Goal: Communication & Community: Participate in discussion

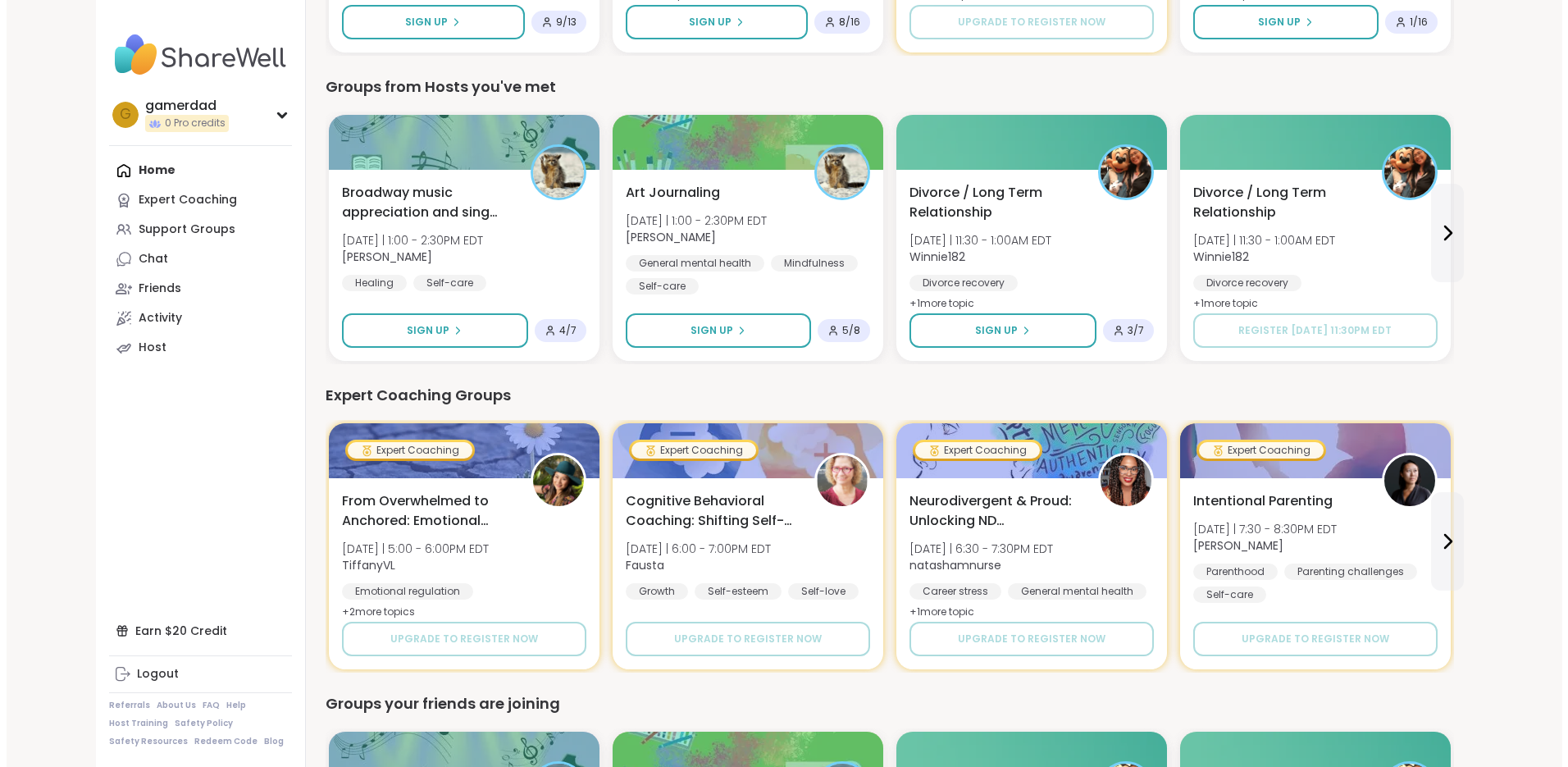
scroll to position [393, 0]
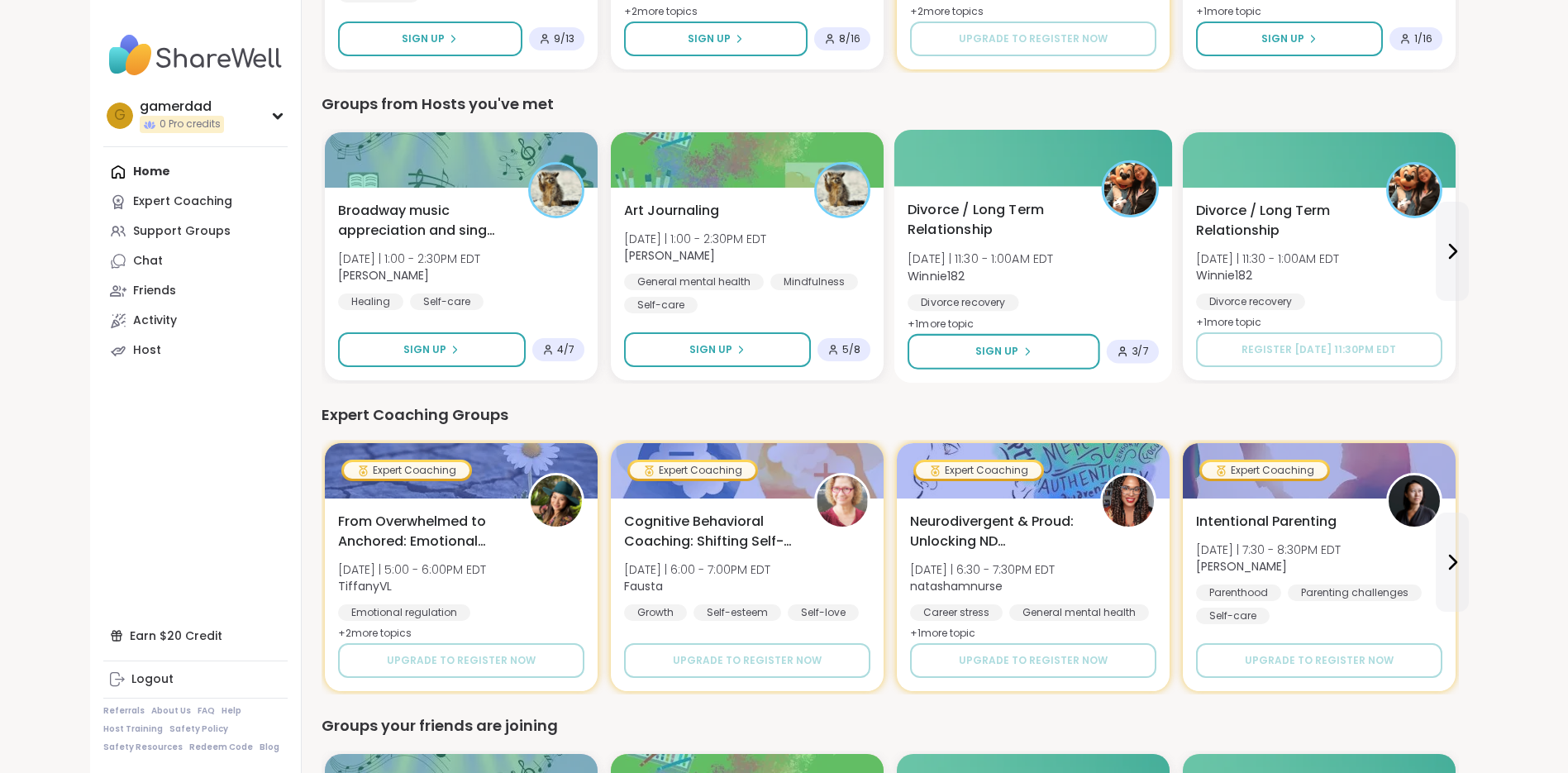
click at [968, 205] on span "Divorce / Long Term Relationship" at bounding box center [995, 221] width 175 height 40
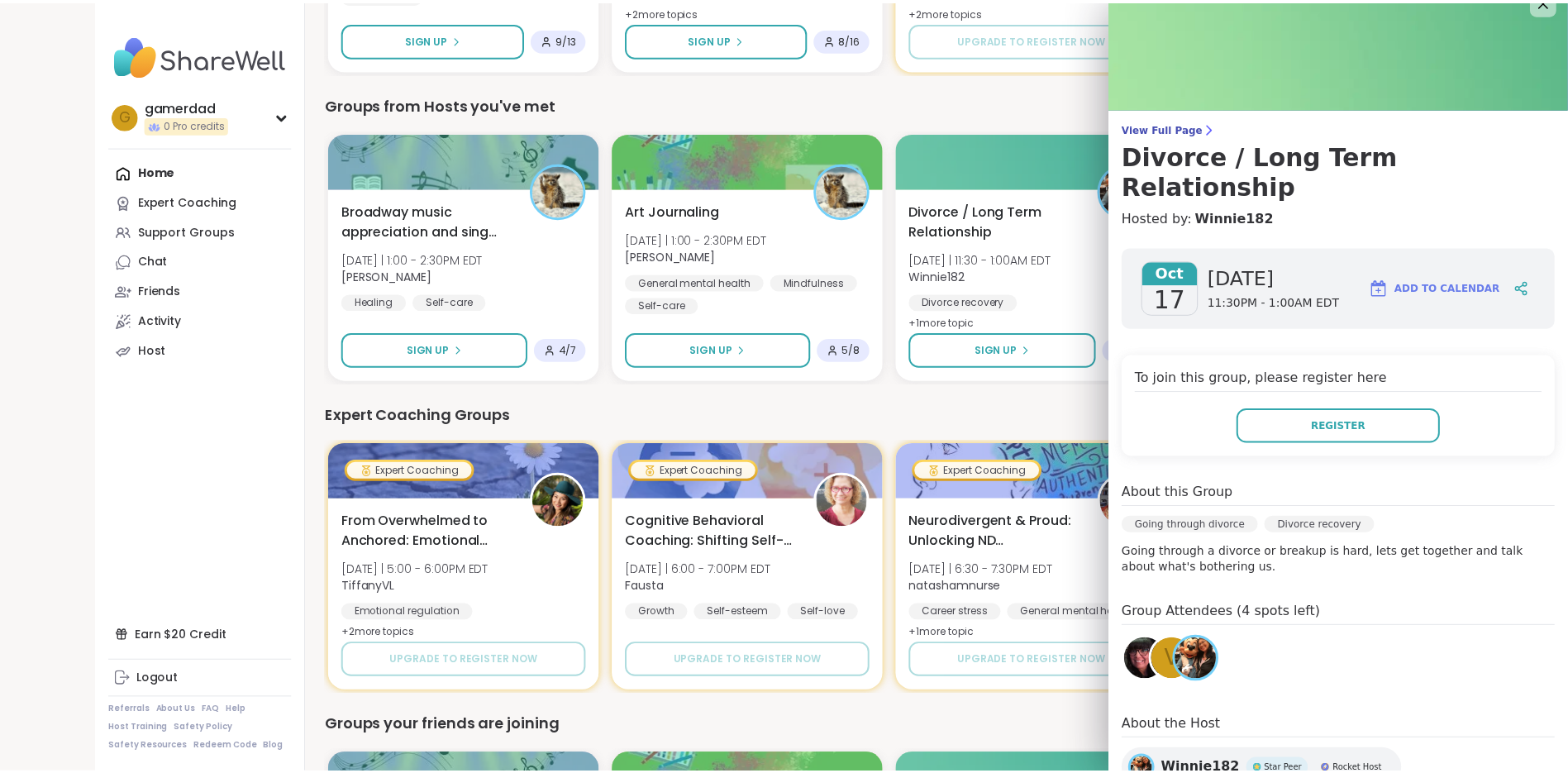
scroll to position [0, 0]
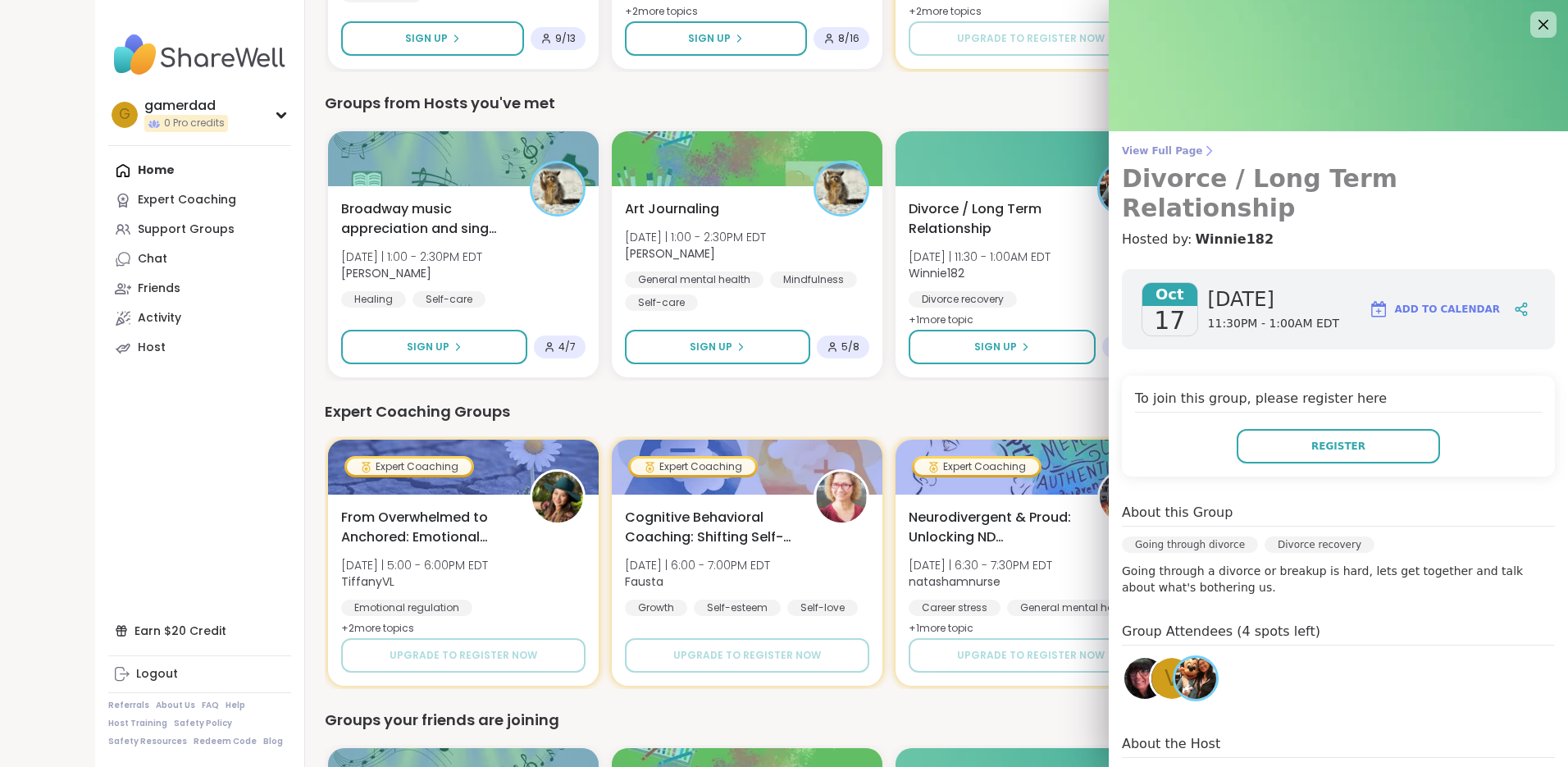
click at [1167, 152] on span "View Full Page" at bounding box center [1338, 150] width 433 height 13
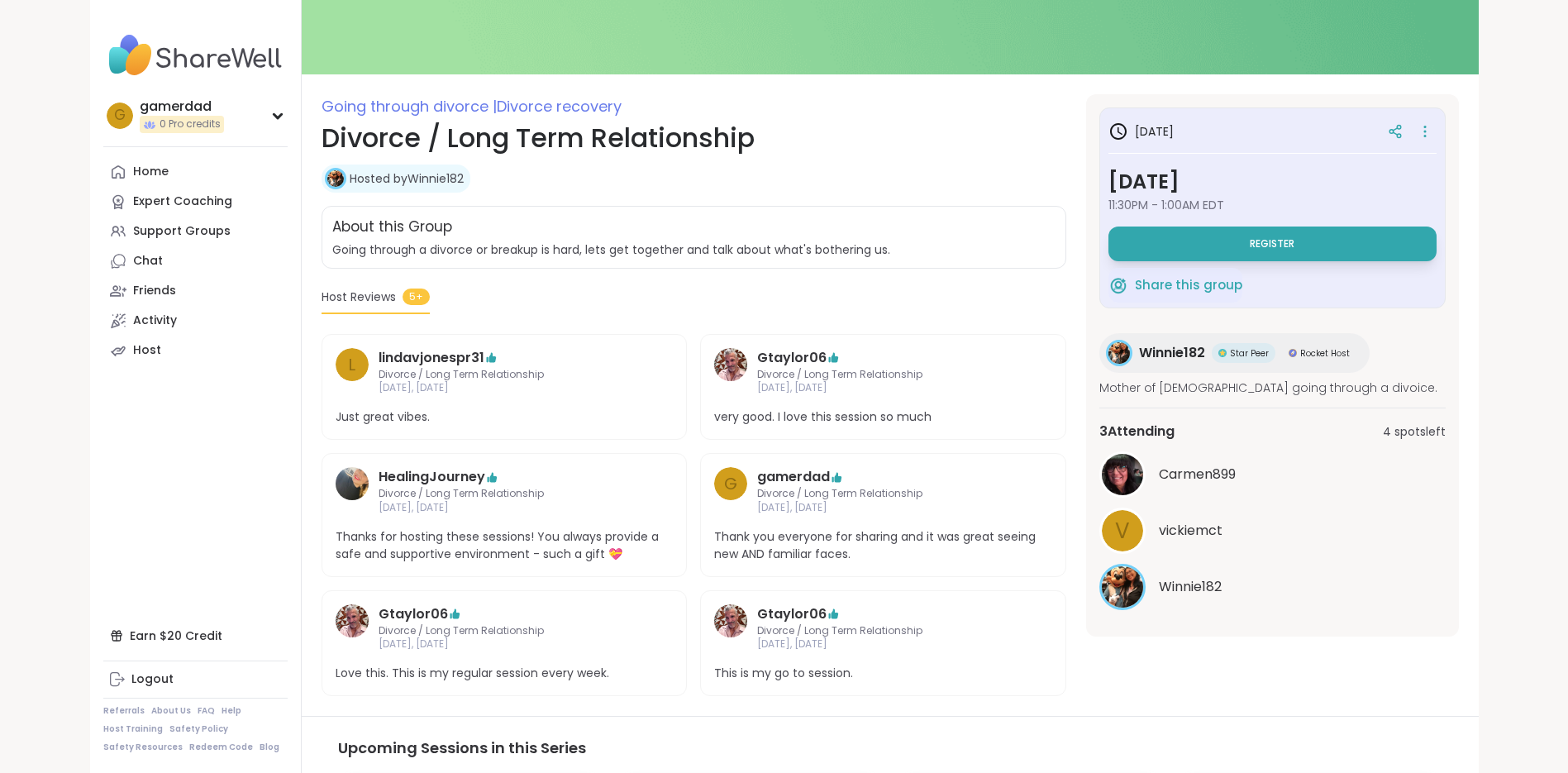
scroll to position [143, 0]
click at [1190, 535] on span "vickiemct" at bounding box center [1191, 530] width 64 height 20
click at [1077, 271] on section "Going through divorce | Divorce recovery Divorce / Long Term Relationship Hoste…" at bounding box center [890, 394] width 1178 height 601
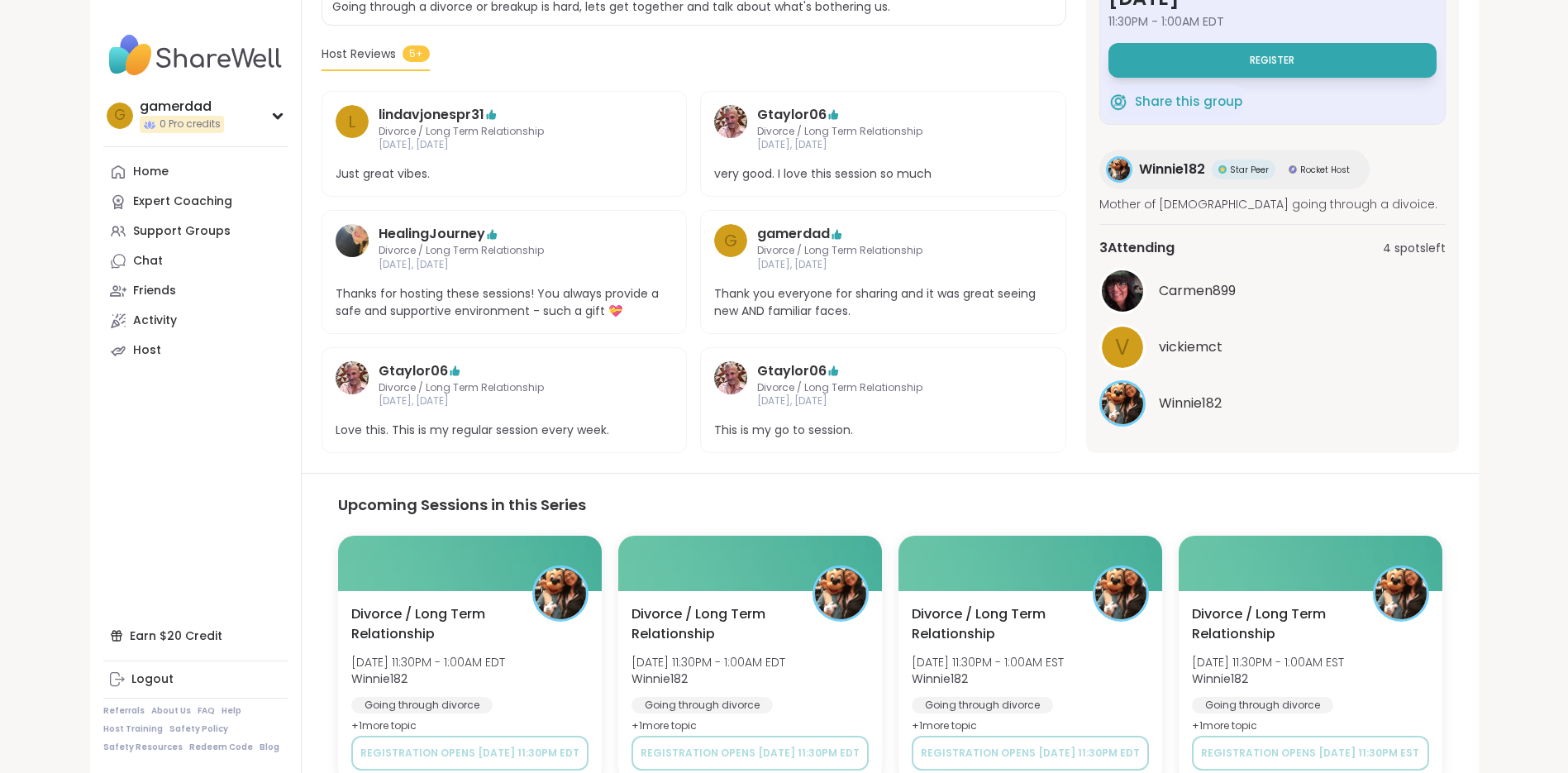
scroll to position [362, 0]
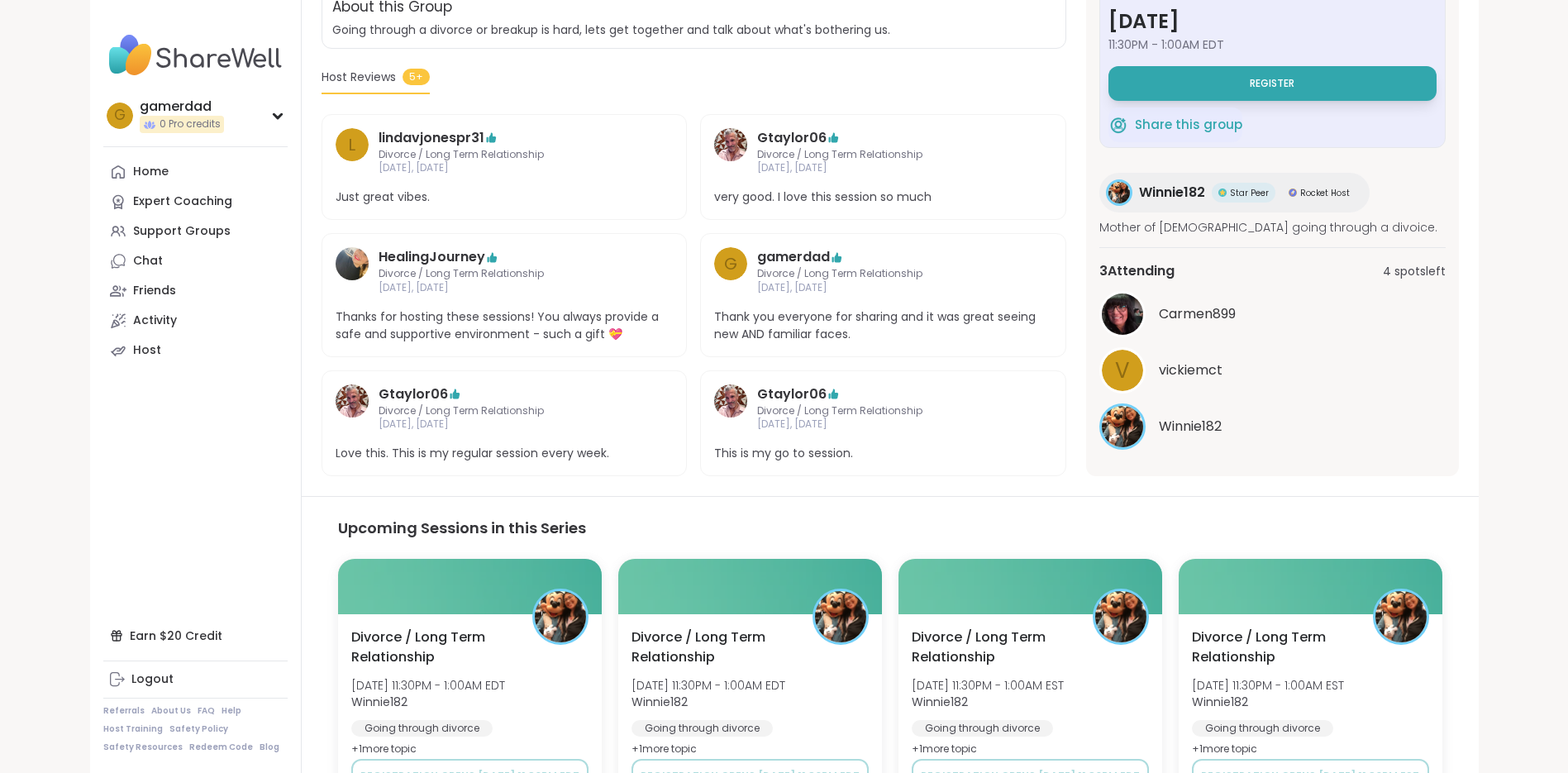
click at [1203, 364] on span "vickiemct" at bounding box center [1191, 370] width 64 height 20
click at [1190, 311] on span "Carmen899" at bounding box center [1198, 314] width 77 height 20
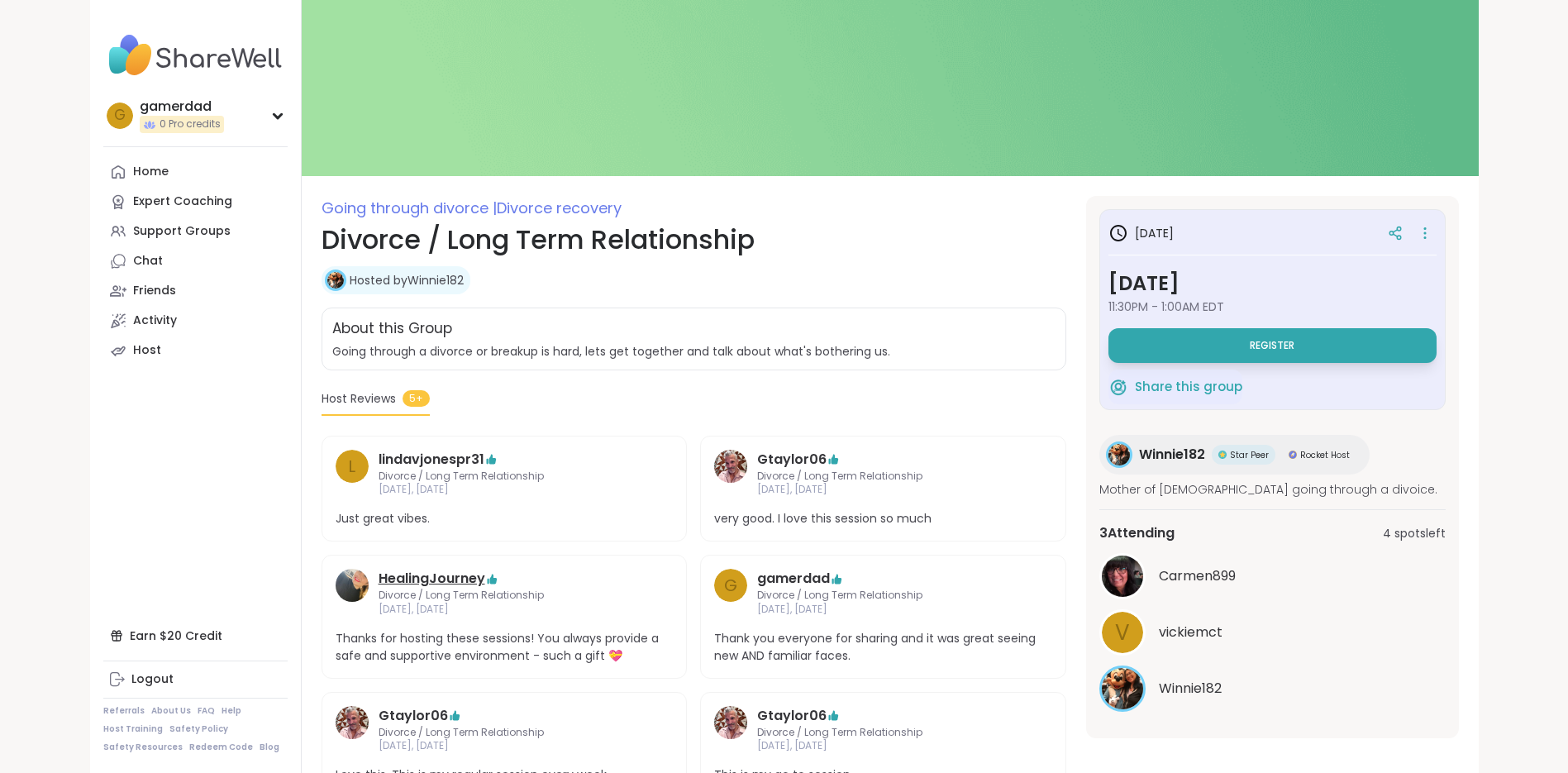
scroll to position [0, 0]
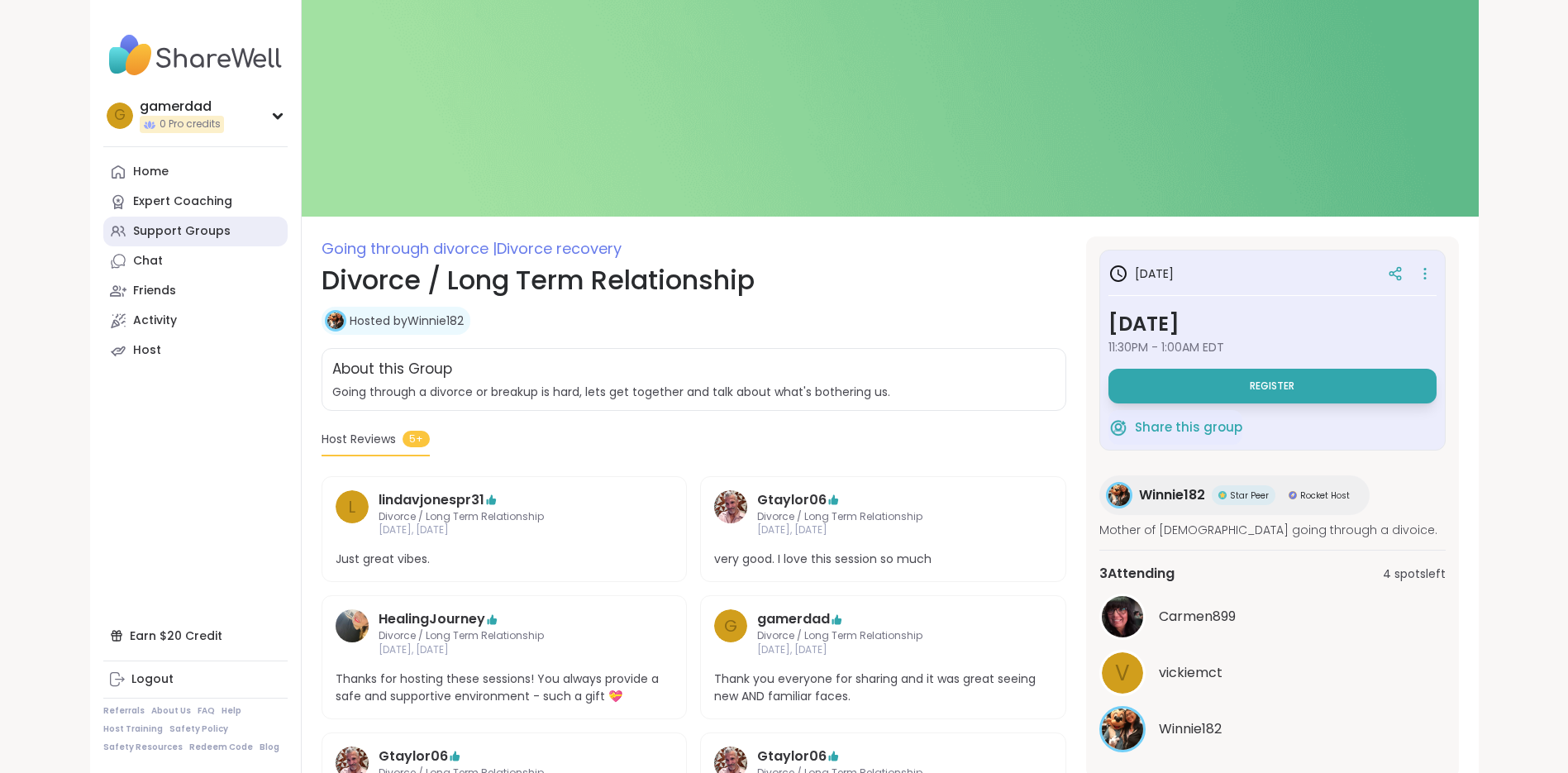
click at [176, 232] on div "Support Groups" at bounding box center [181, 231] width 97 height 17
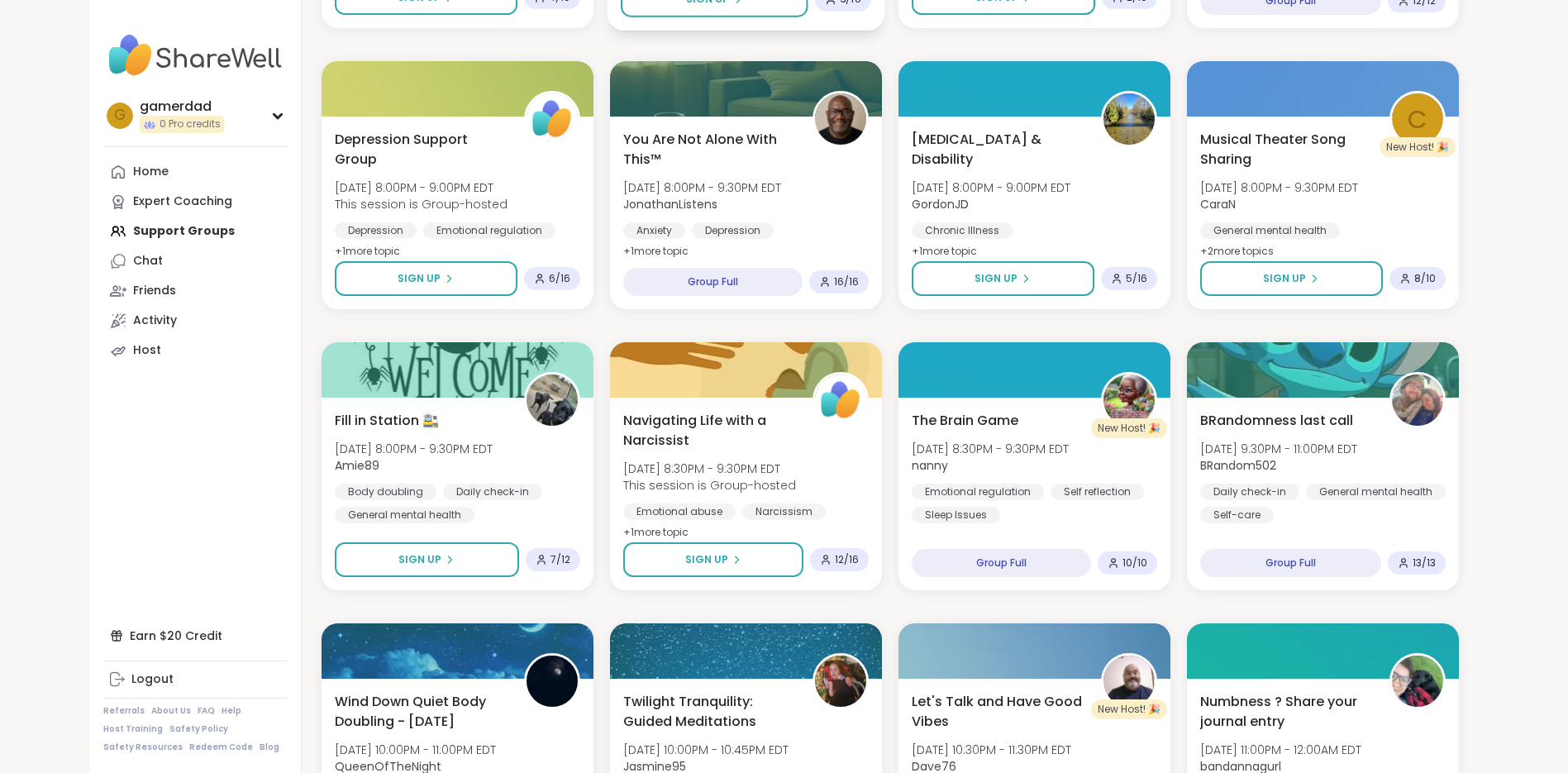
scroll to position [2004, 0]
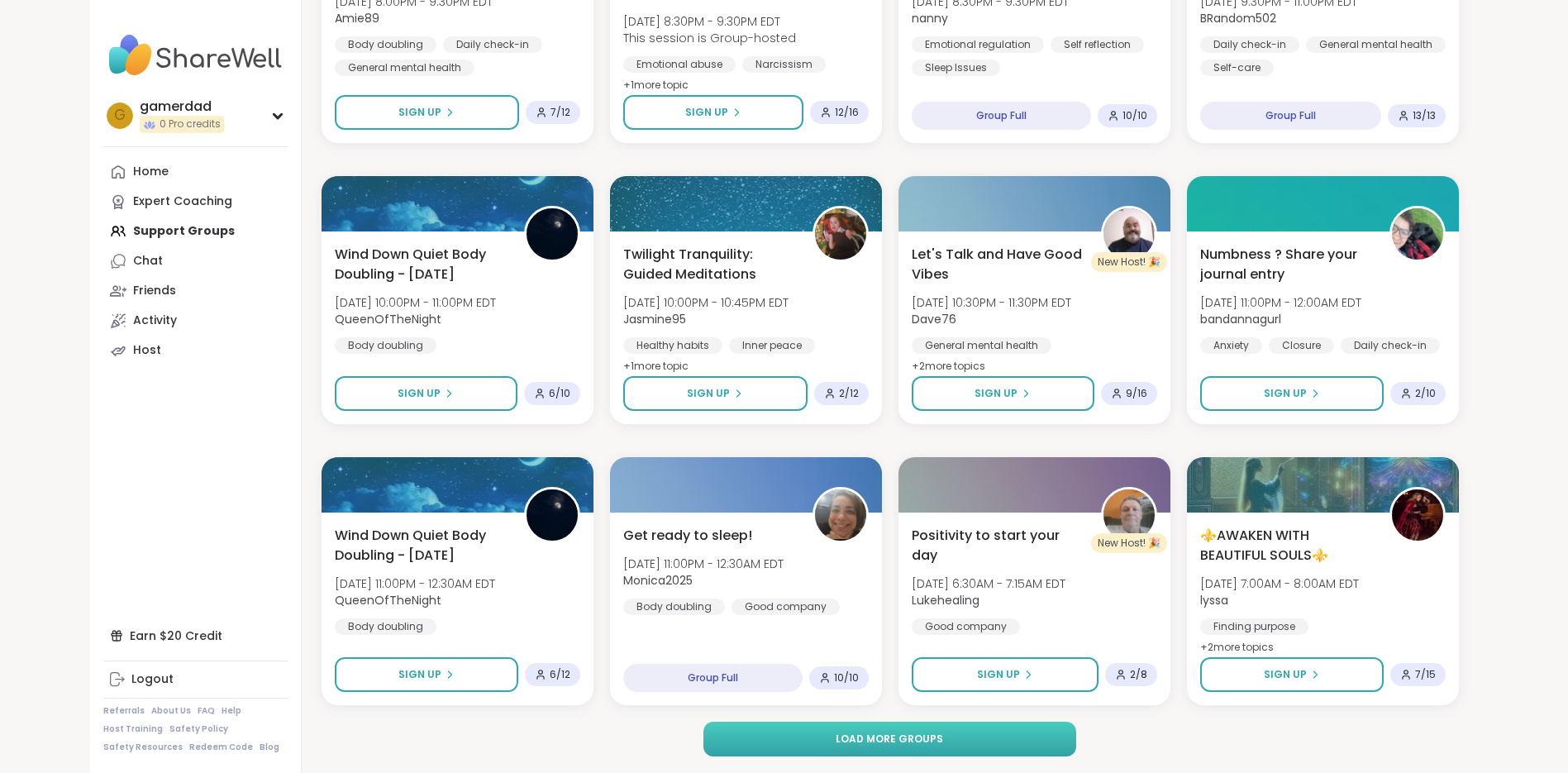
click at [877, 743] on span "Load more groups" at bounding box center [889, 739] width 108 height 15
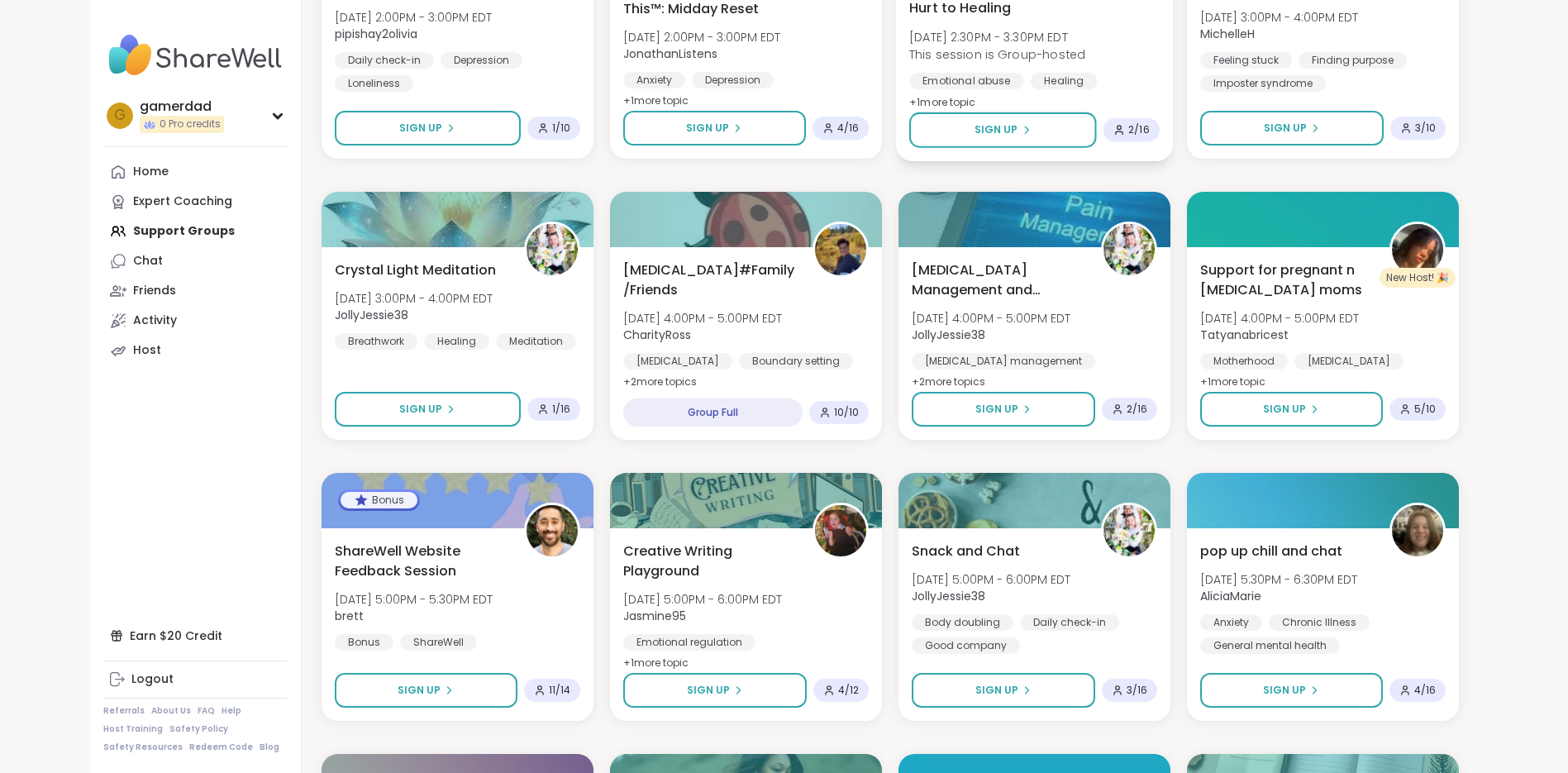
scroll to position [4534, 0]
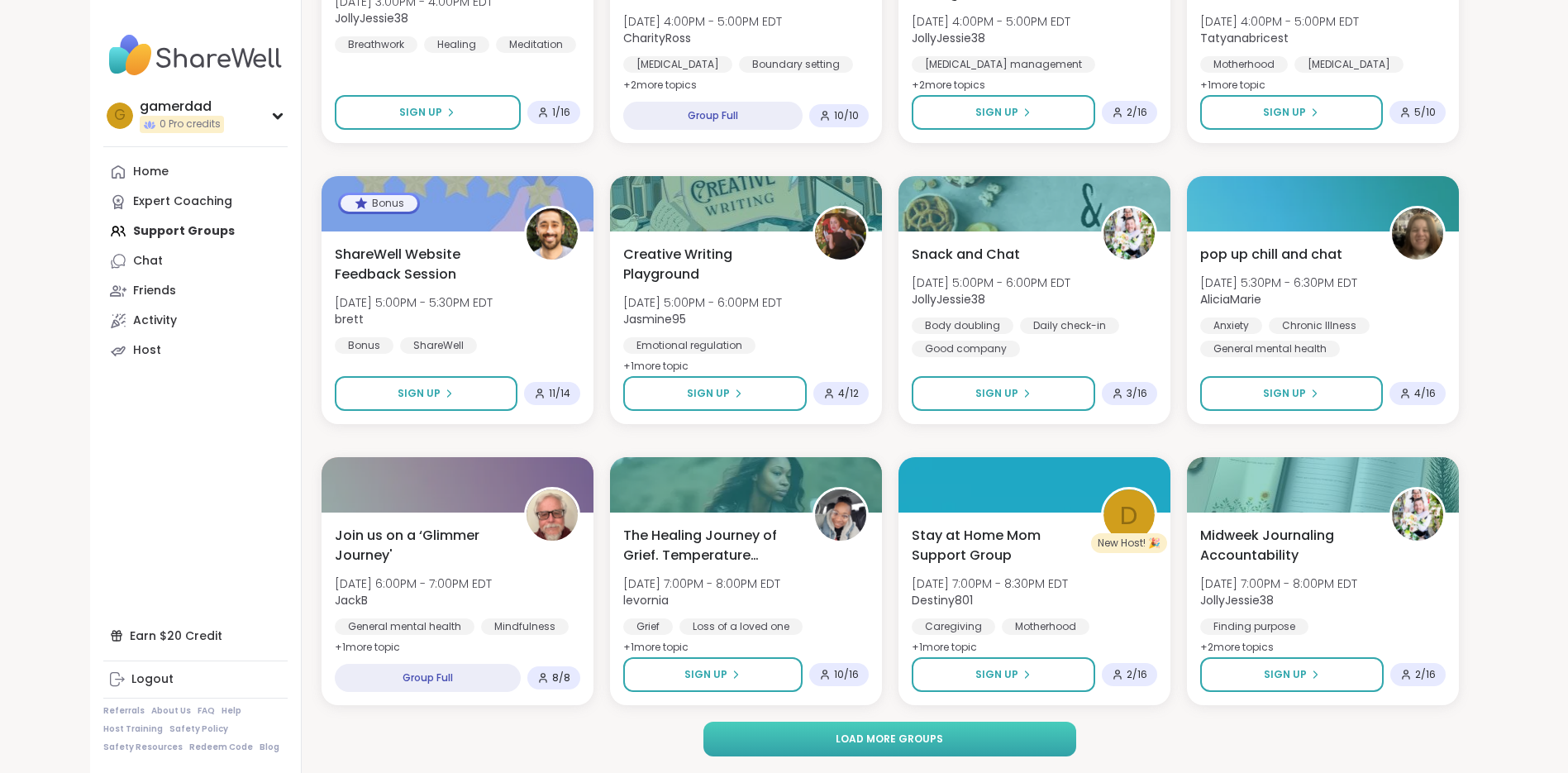
click at [973, 734] on button "Load more groups" at bounding box center [890, 739] width 373 height 35
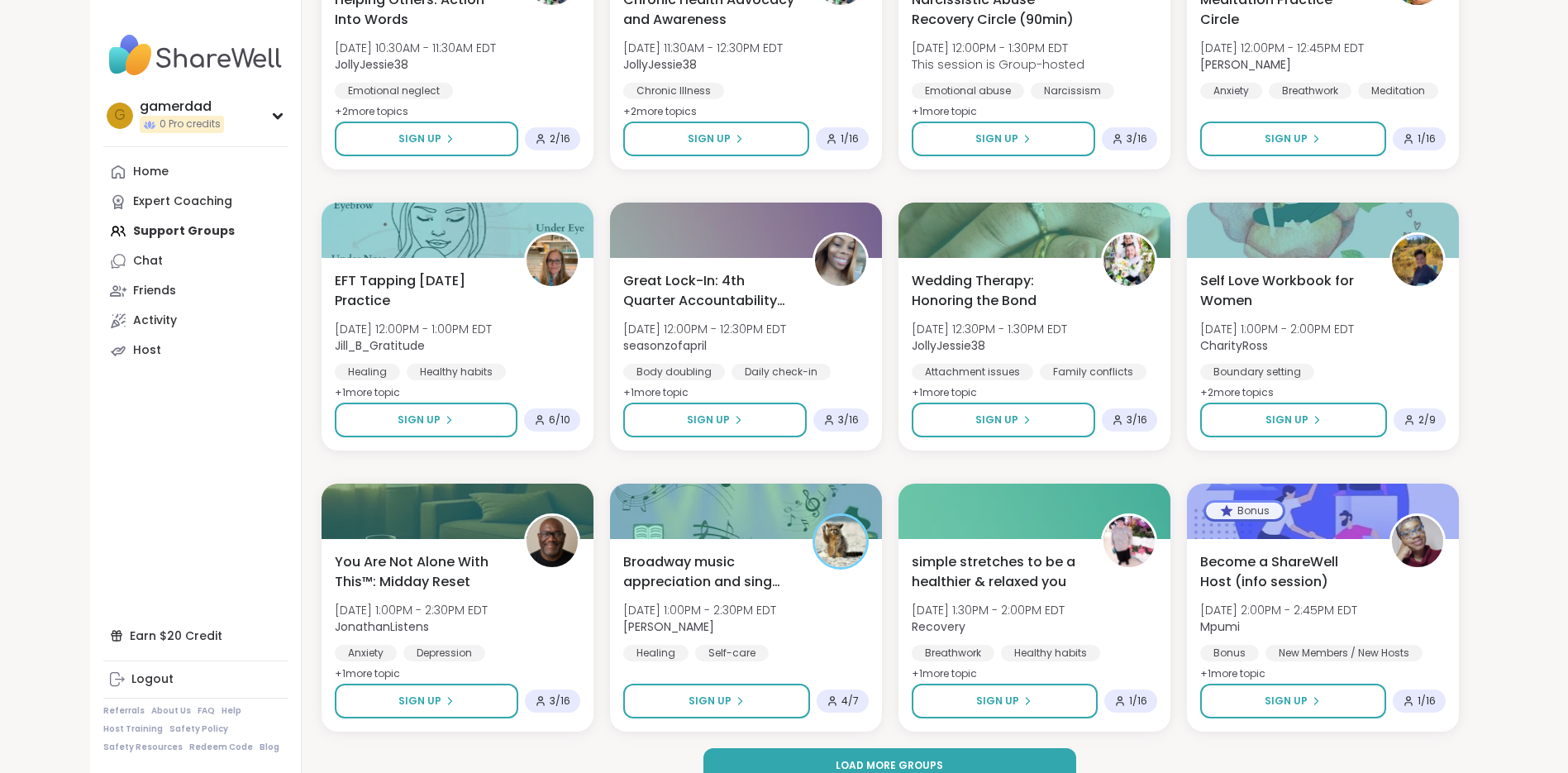
scroll to position [7063, 0]
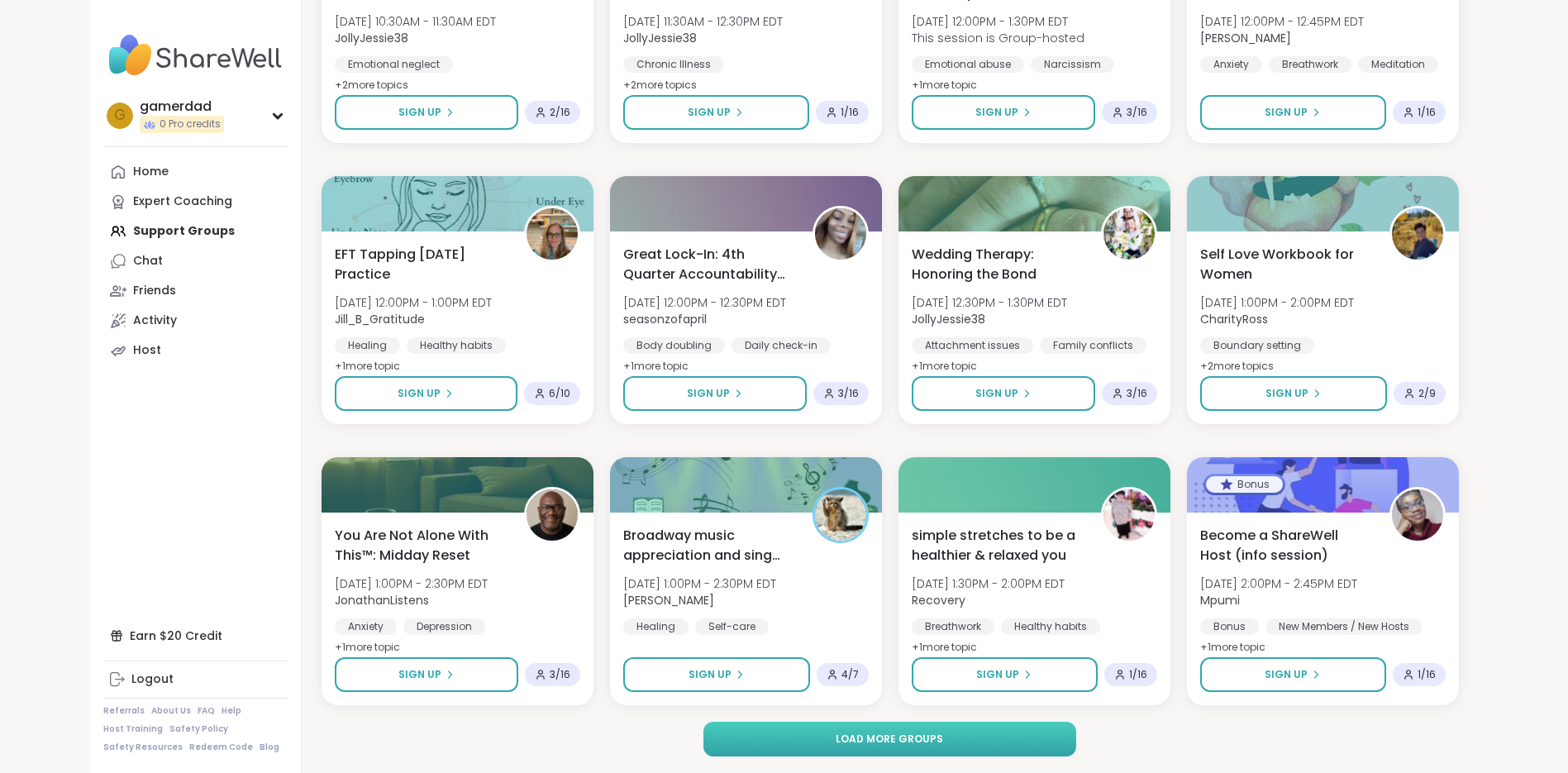
click at [975, 750] on button "Load more groups" at bounding box center [890, 739] width 373 height 35
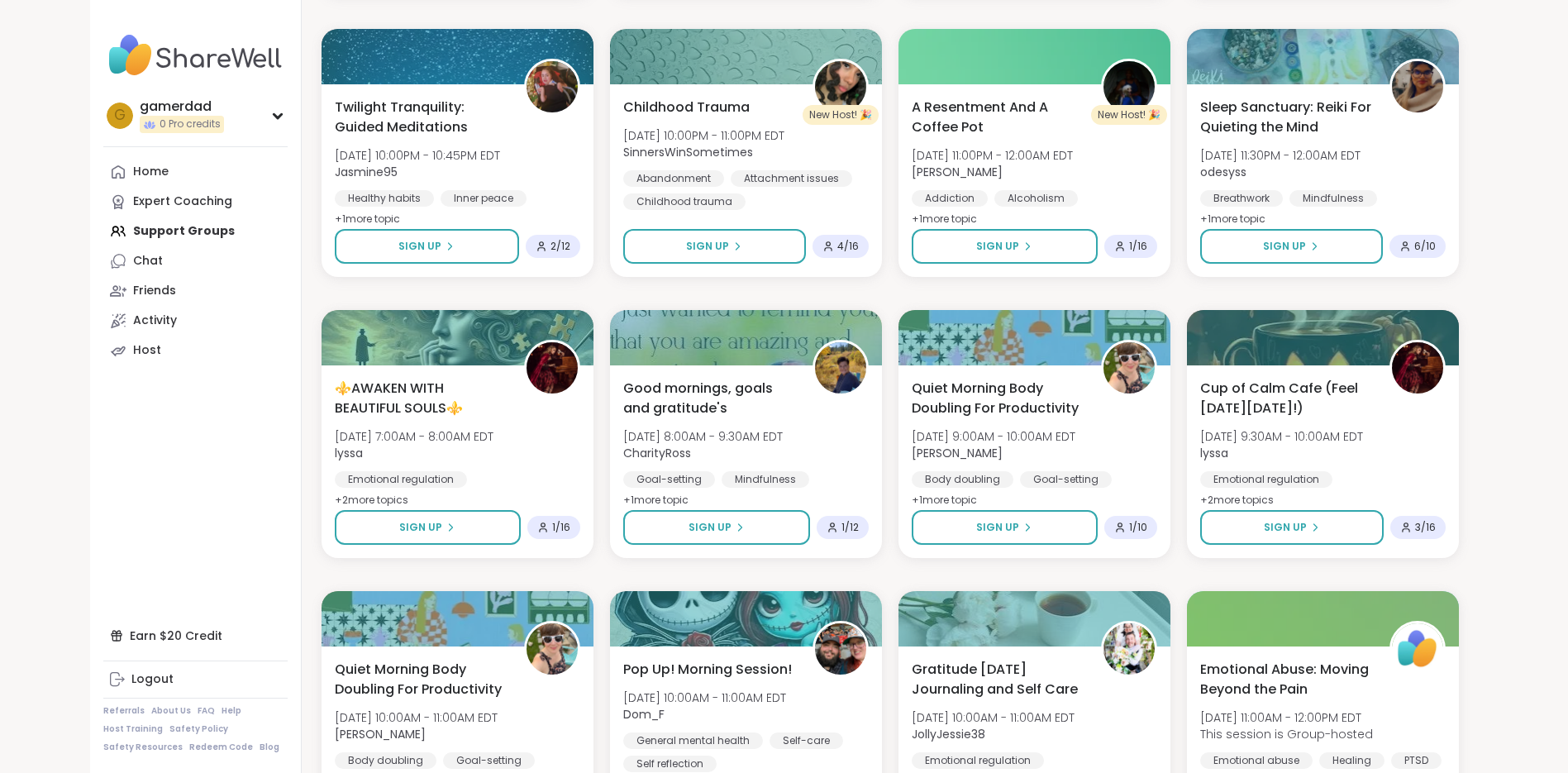
scroll to position [9593, 0]
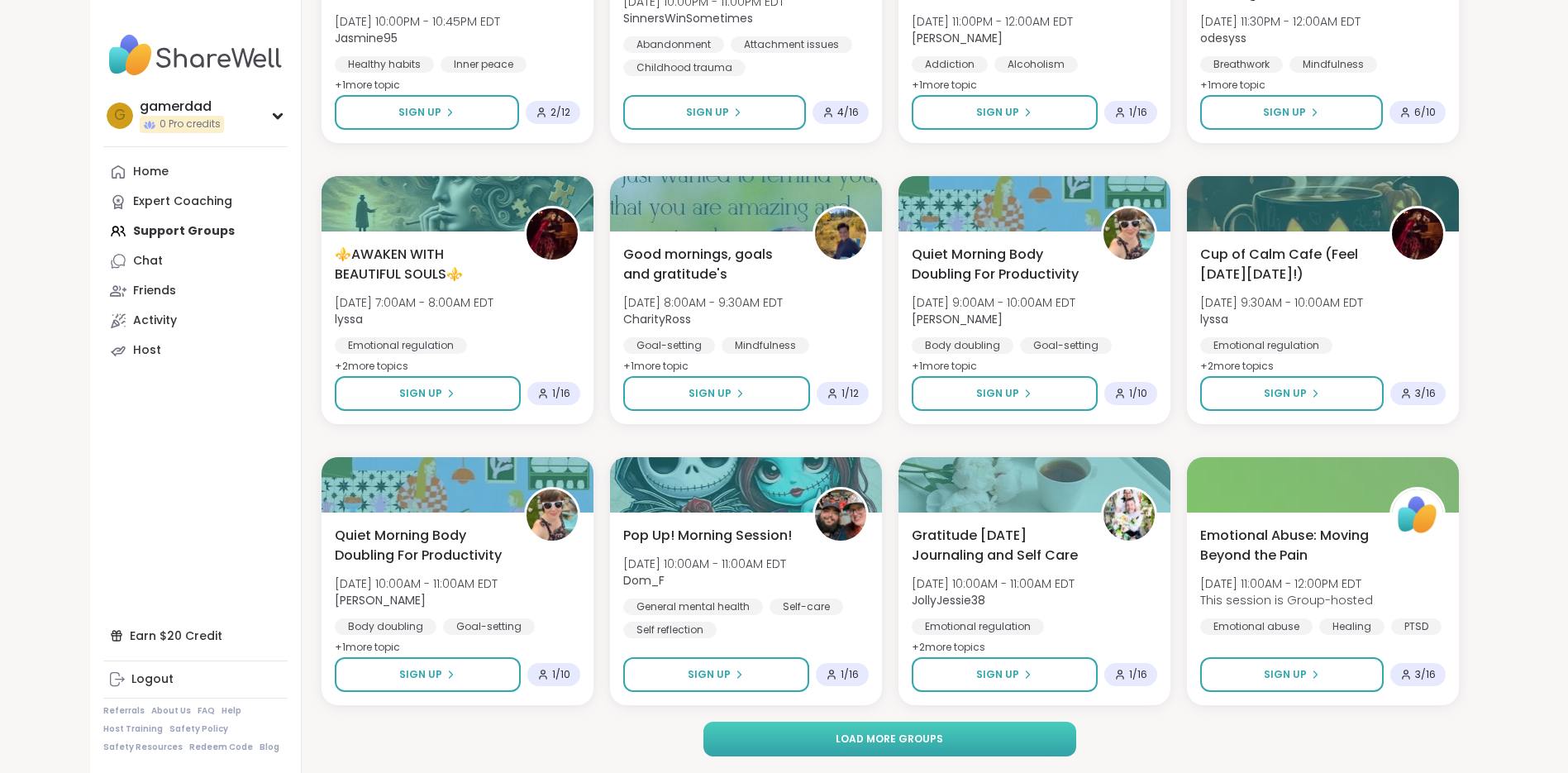
click at [1002, 730] on button "Load more groups" at bounding box center [890, 739] width 373 height 35
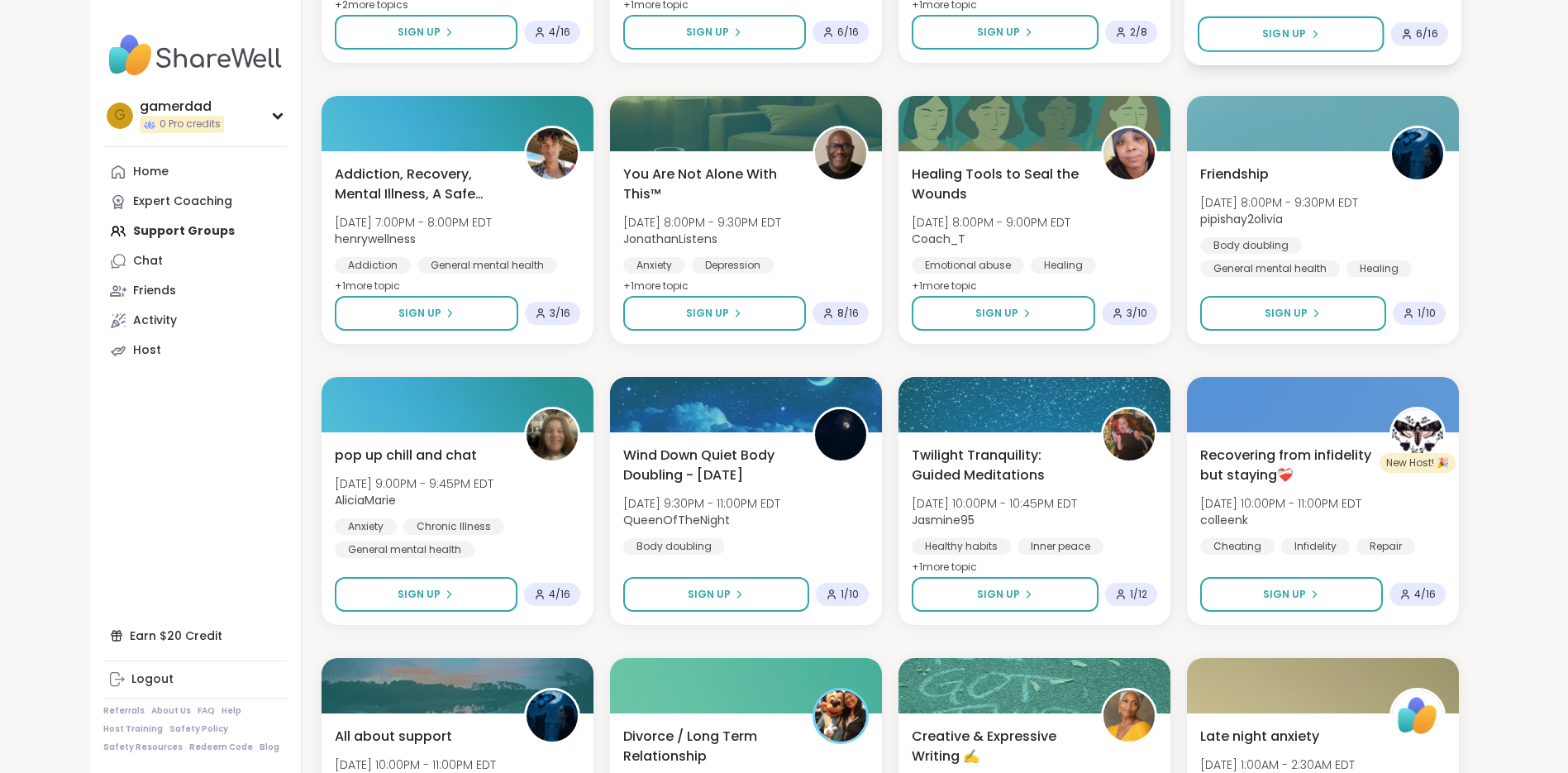
scroll to position [12123, 0]
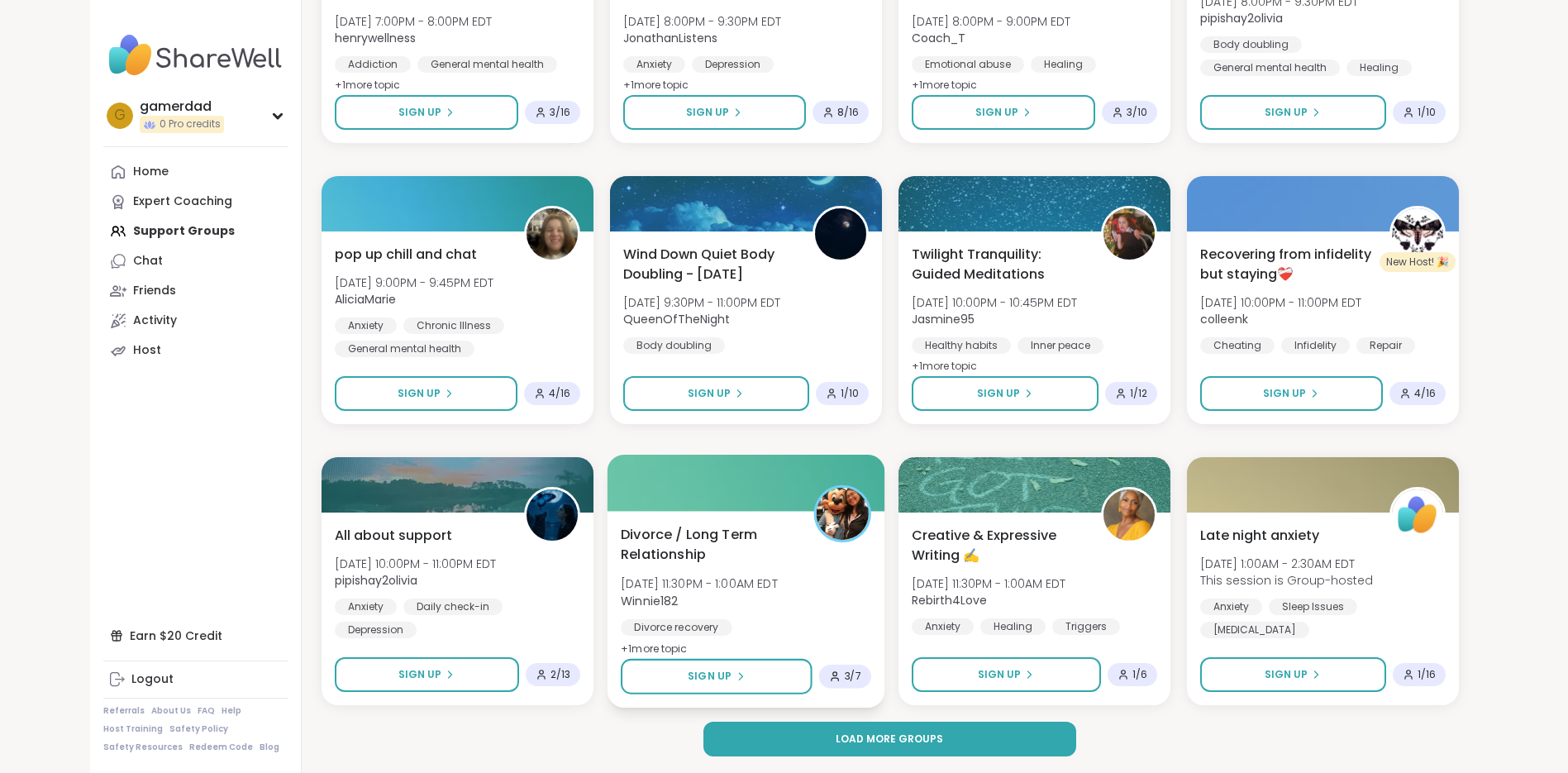
click at [693, 629] on div "Divorce recovery" at bounding box center [676, 627] width 111 height 17
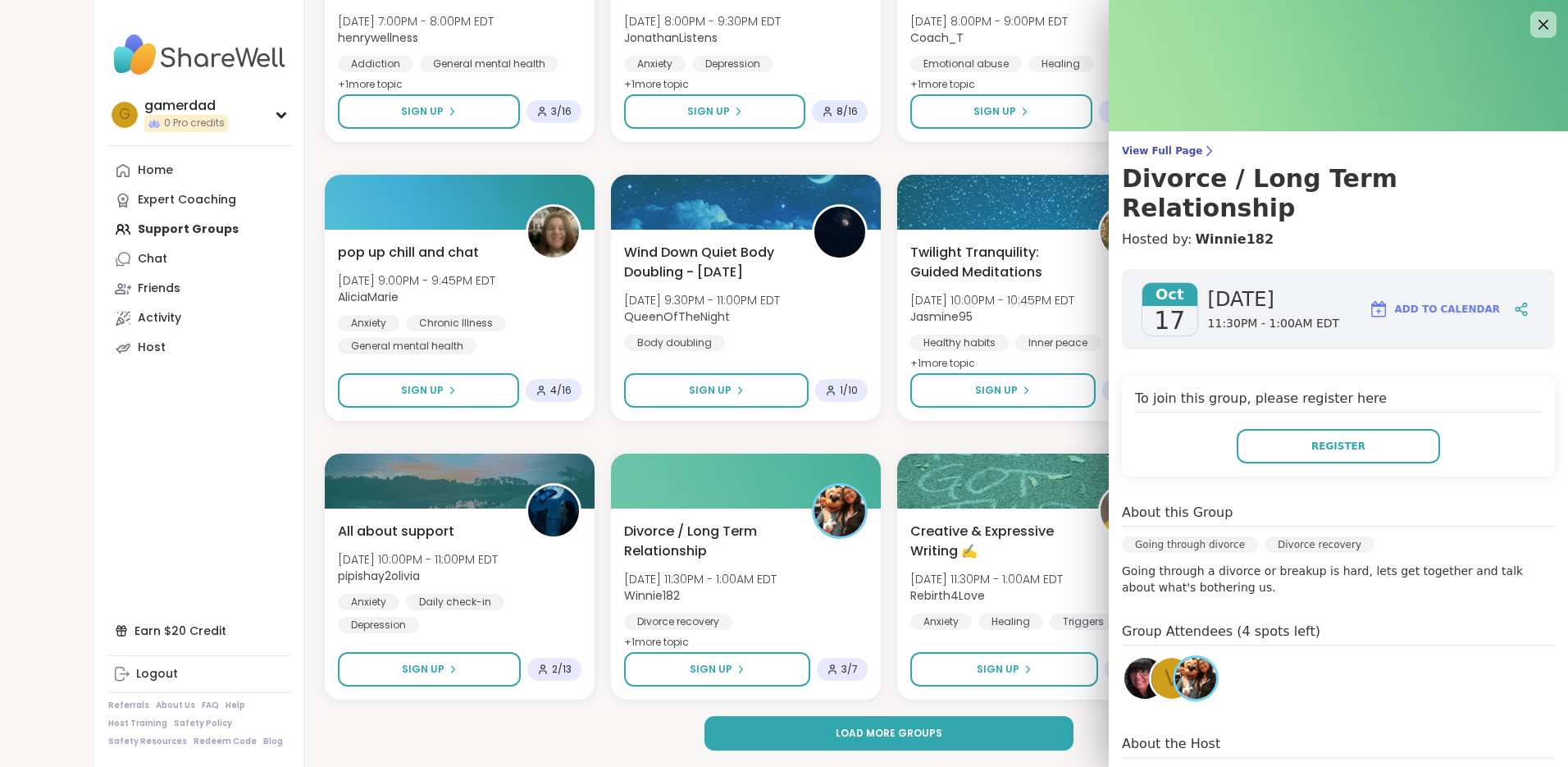
click at [1268, 537] on div "Divorce recovery" at bounding box center [1319, 545] width 110 height 17
click at [1532, 23] on icon at bounding box center [1543, 24] width 21 height 21
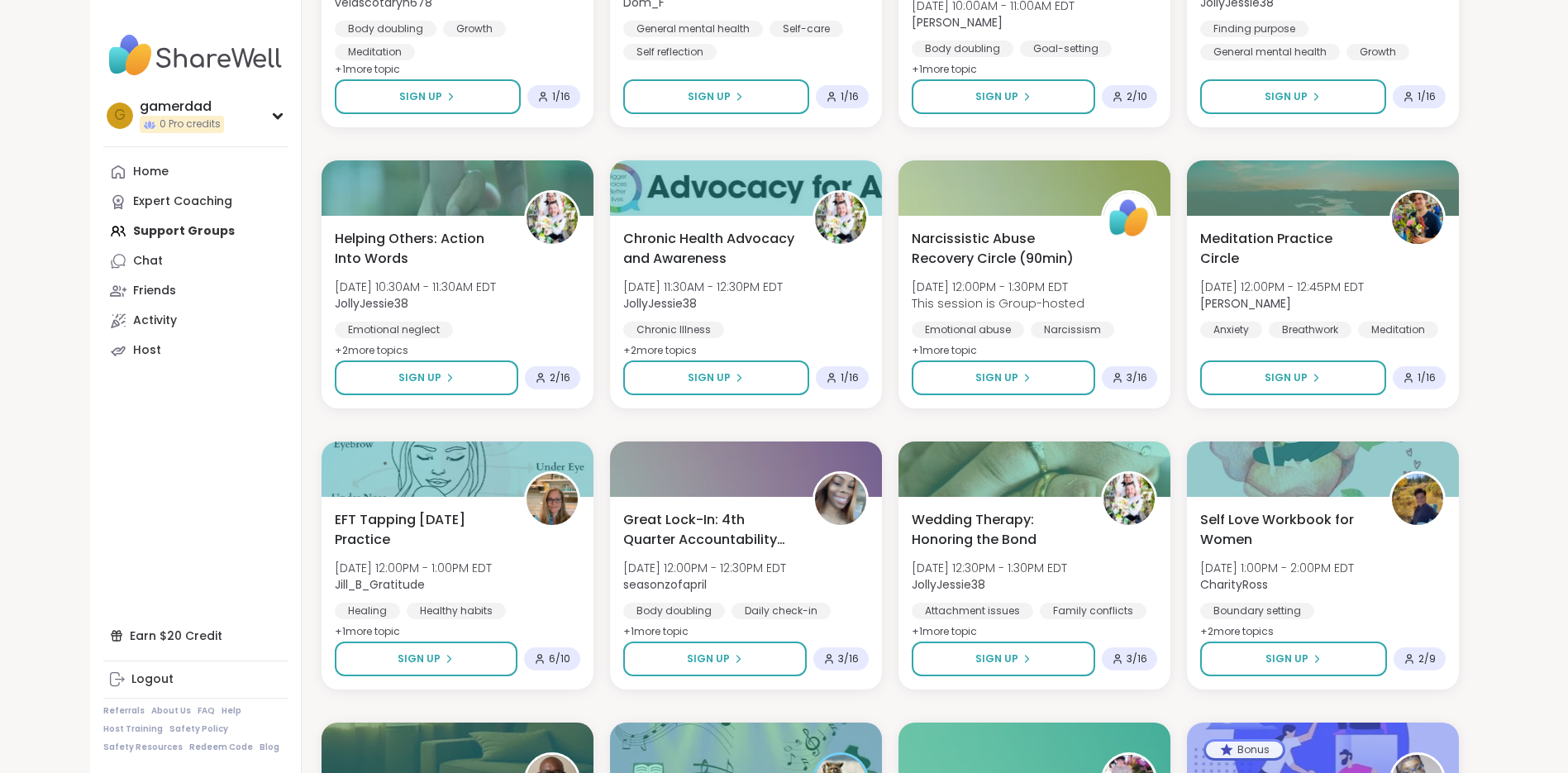
scroll to position [7329, 0]
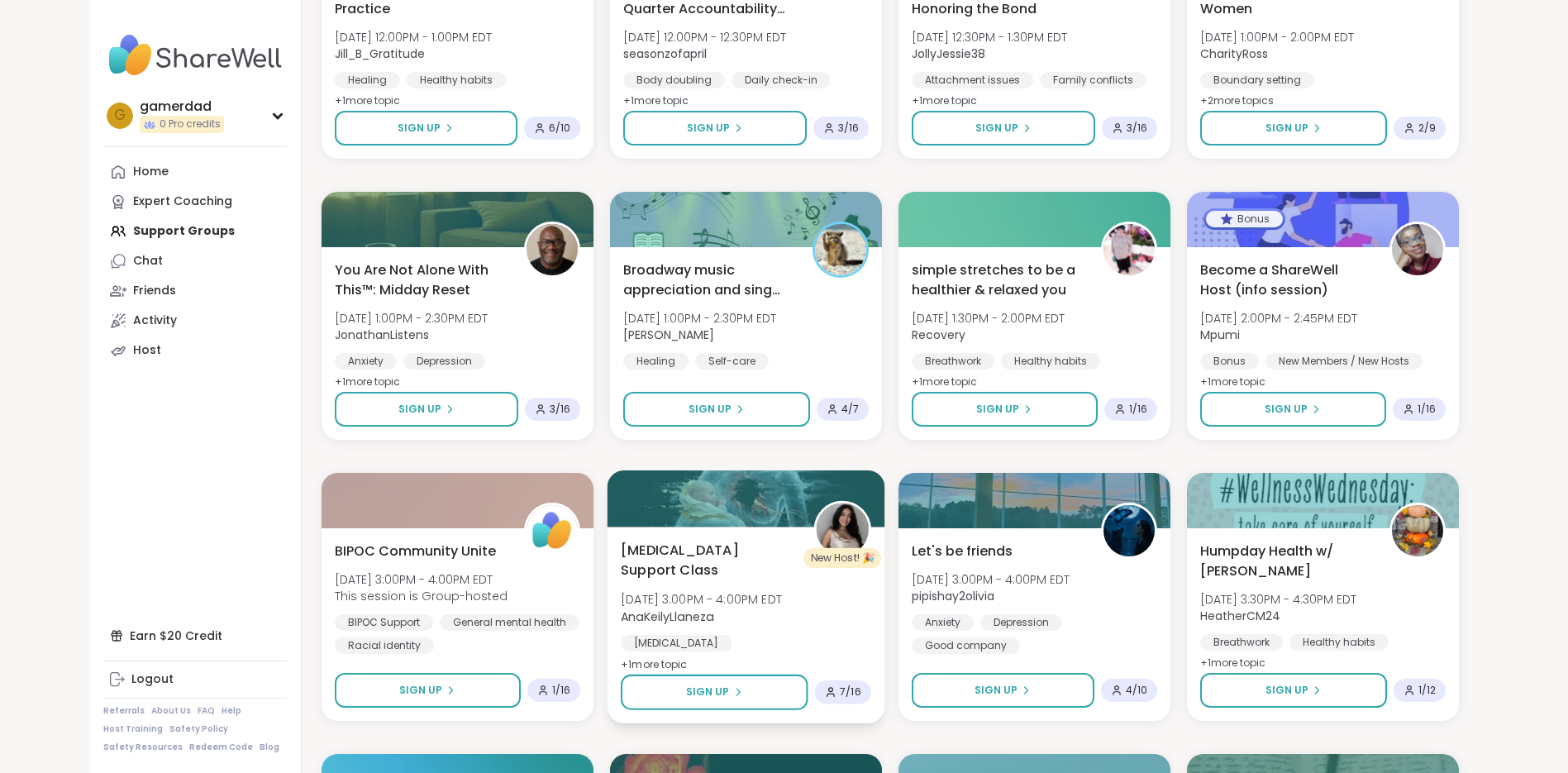
click at [848, 538] on img at bounding box center [841, 529] width 52 height 52
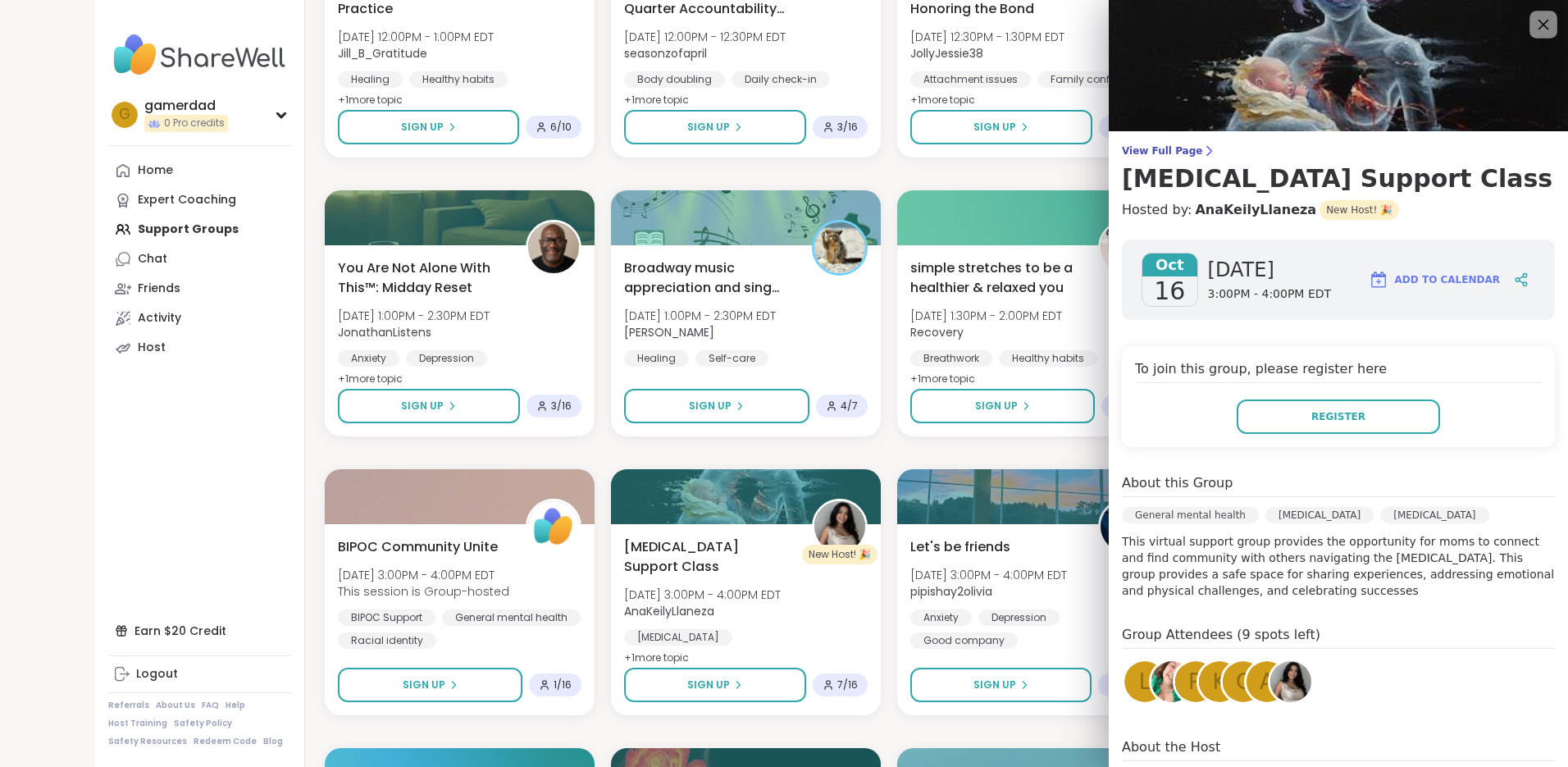
click at [1538, 28] on icon at bounding box center [1544, 25] width 10 height 10
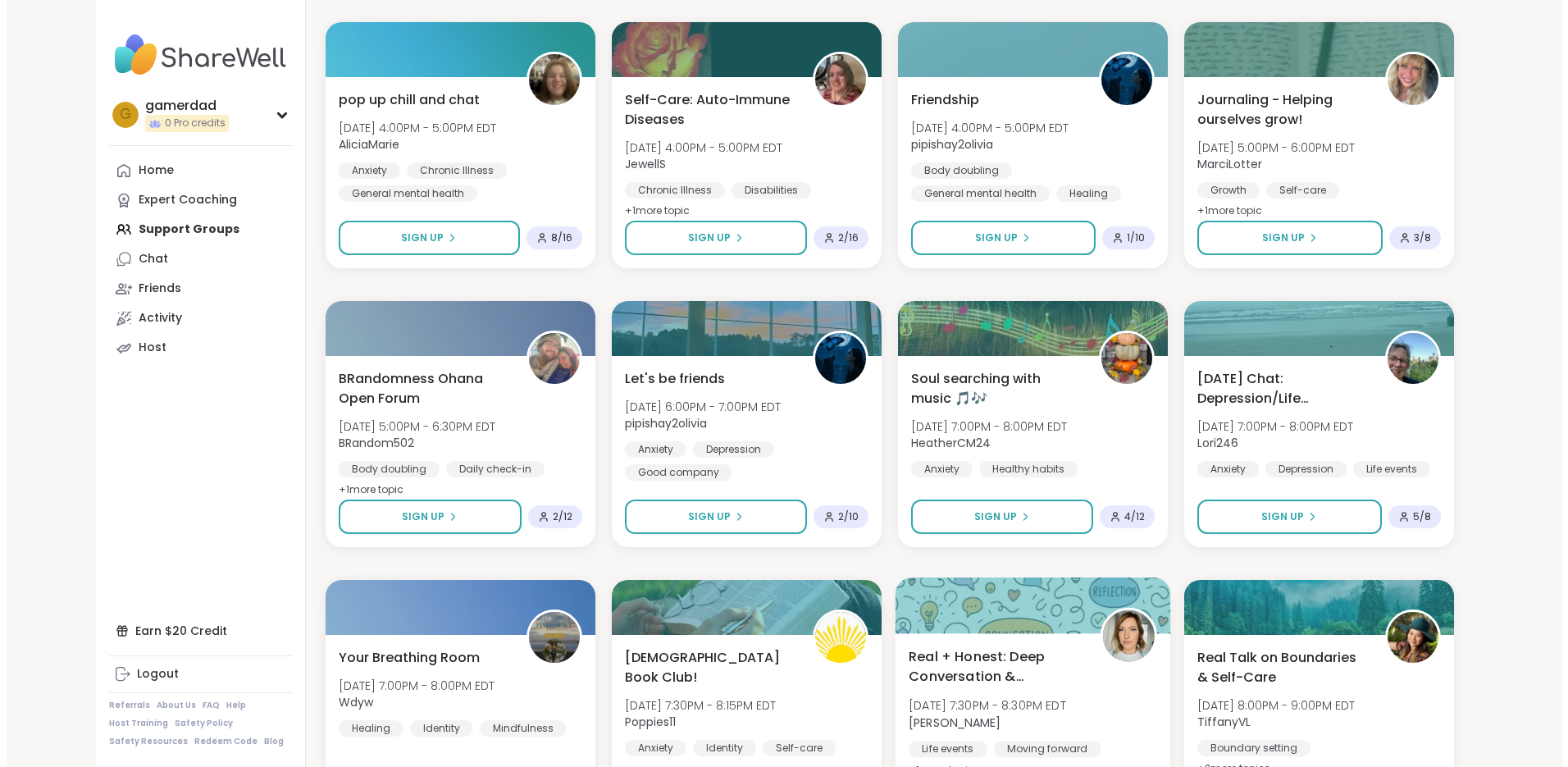
scroll to position [8123, 0]
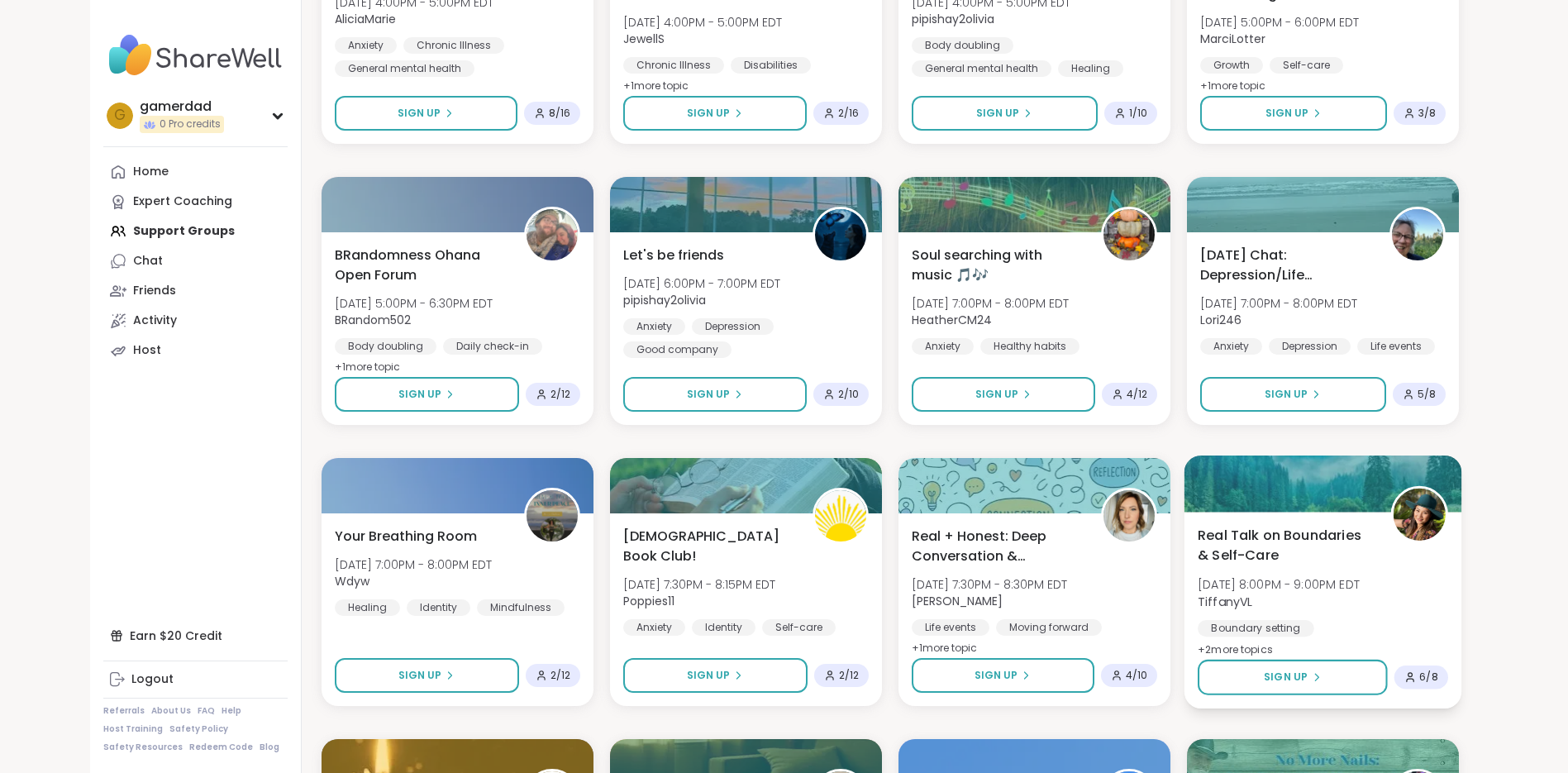
click at [1260, 543] on span "Real Talk on Boundaries & Self-Care" at bounding box center [1284, 545] width 174 height 40
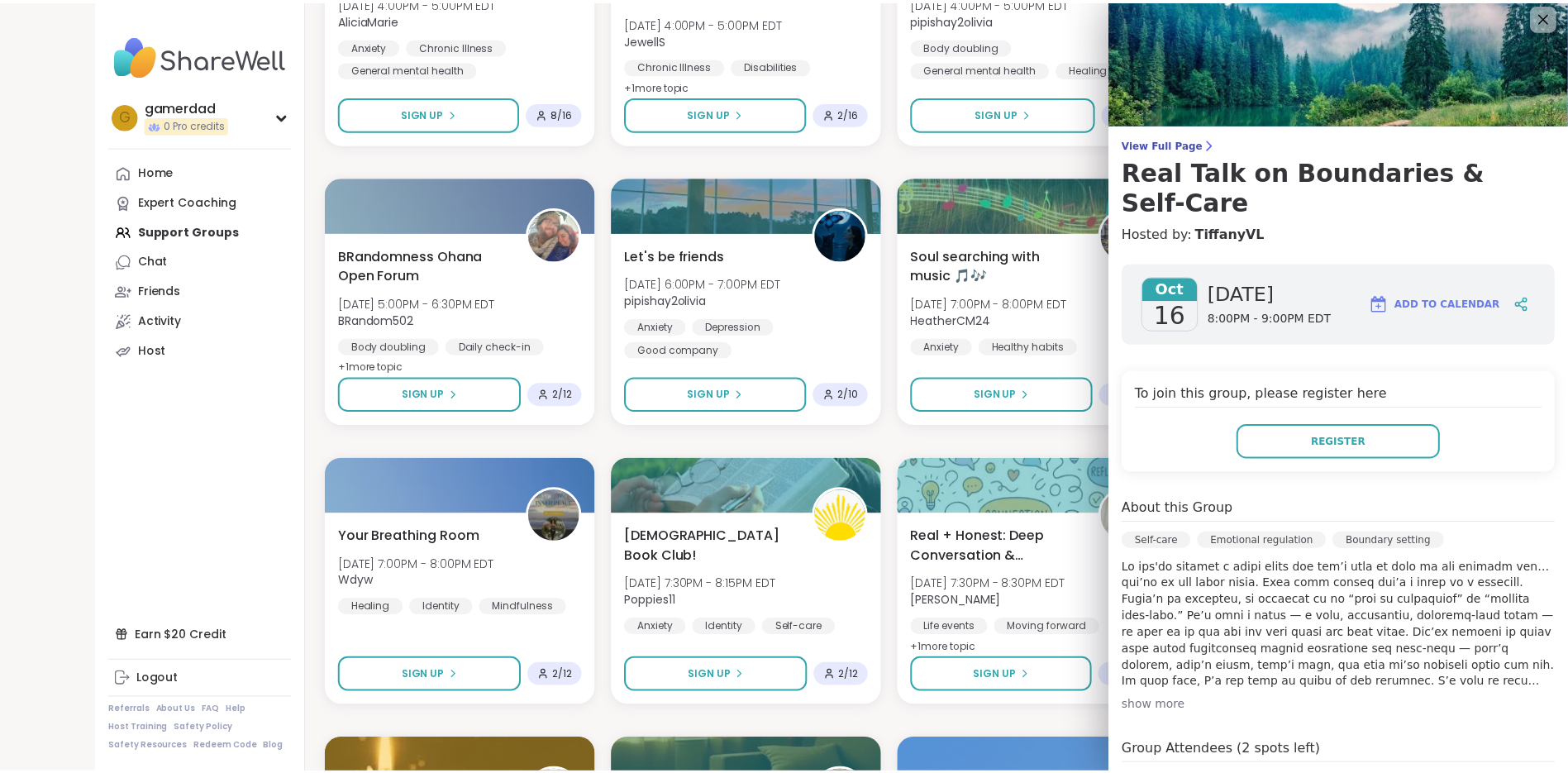
scroll to position [0, 0]
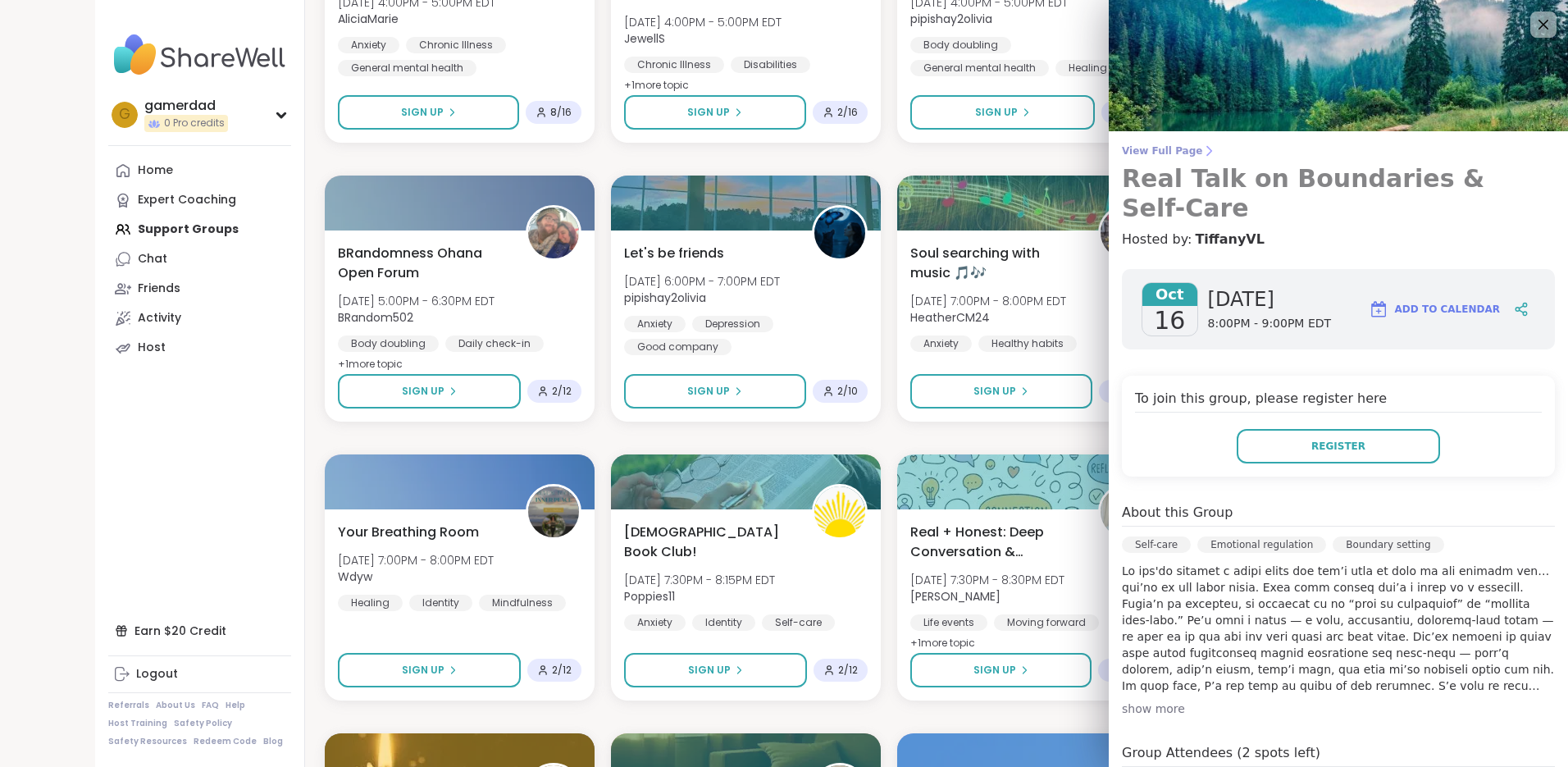
click at [1178, 148] on span "View Full Page" at bounding box center [1338, 150] width 433 height 13
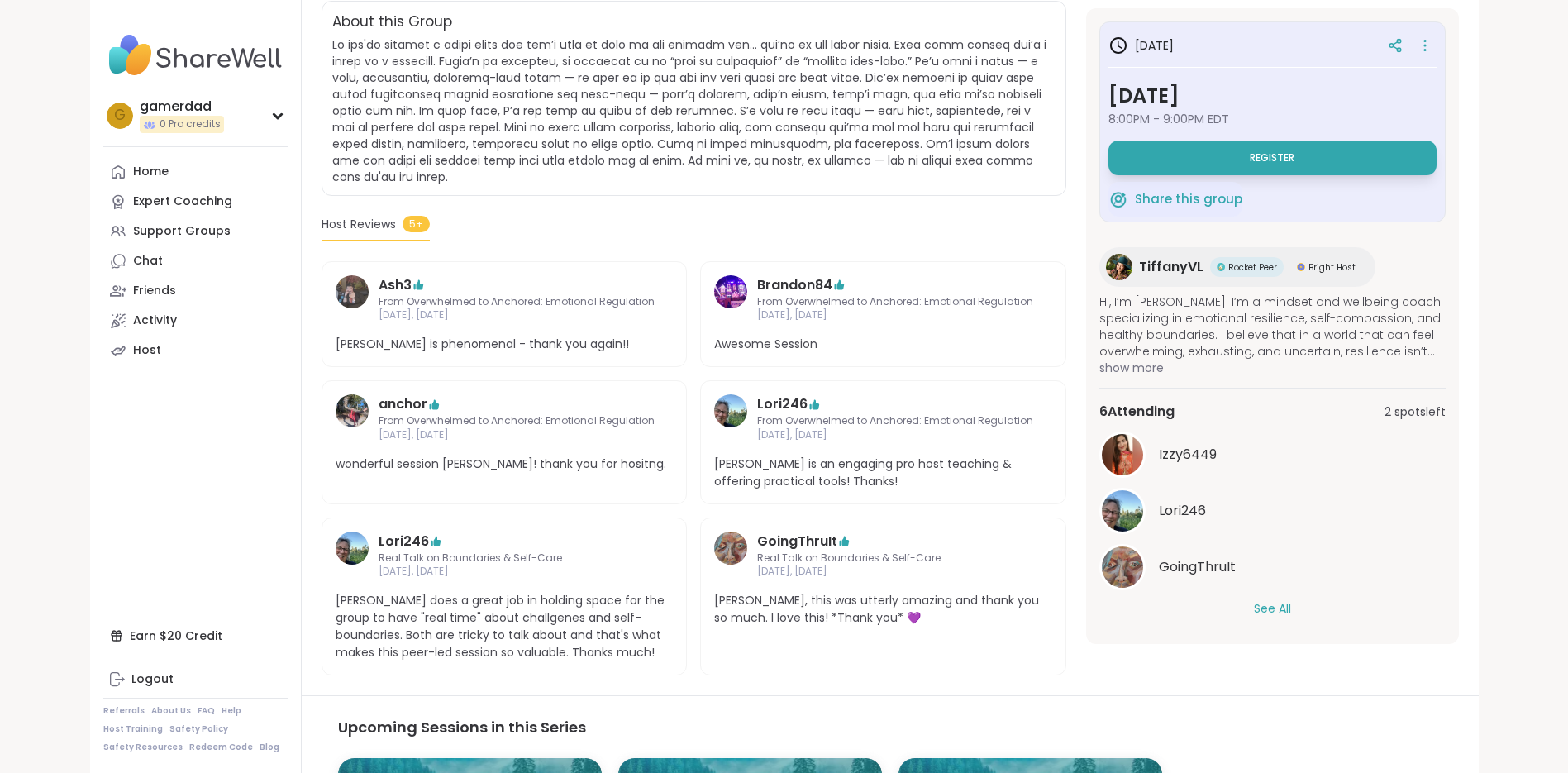
scroll to position [473, 0]
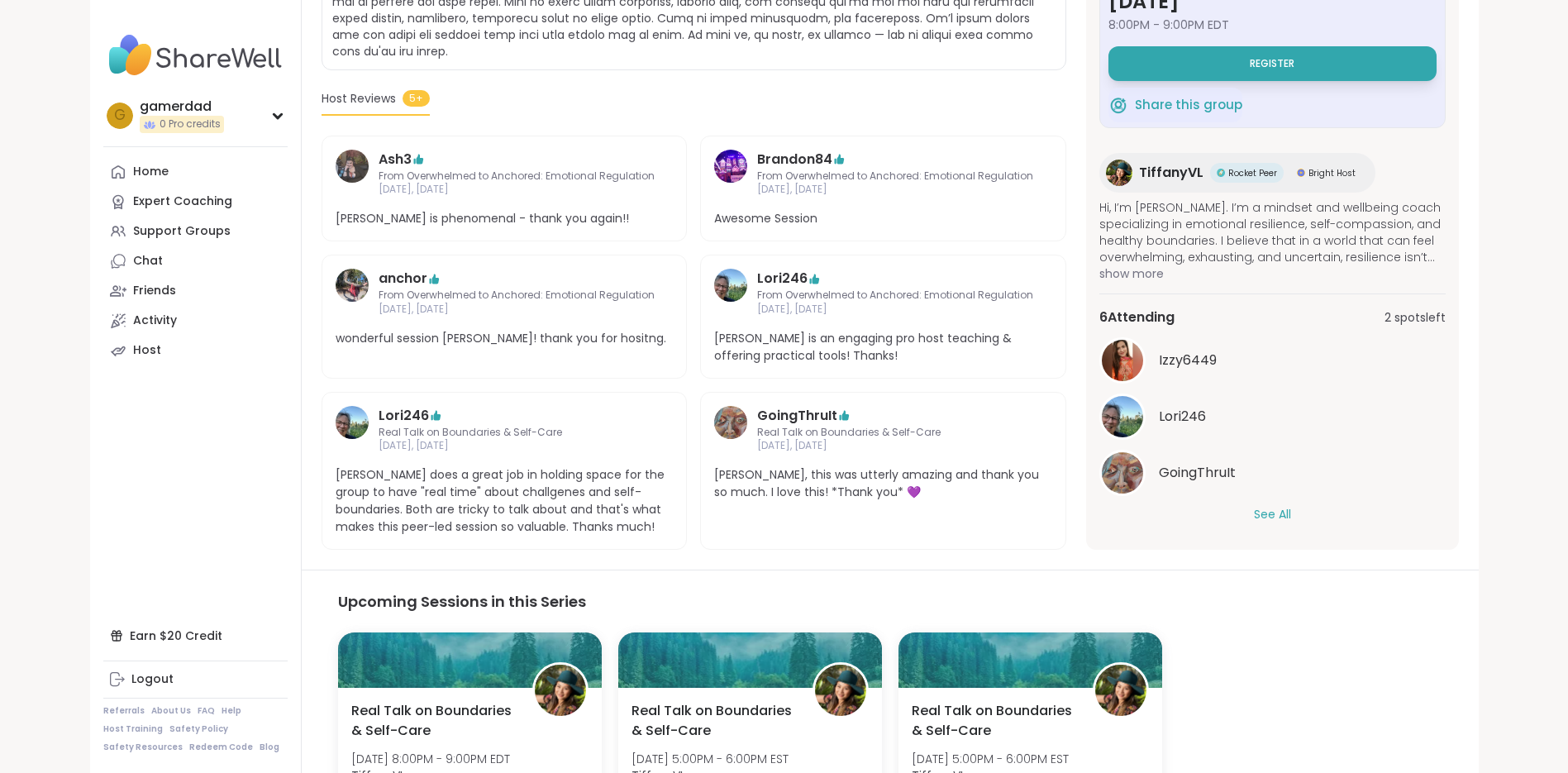
click at [1290, 506] on button "See All" at bounding box center [1273, 515] width 37 height 18
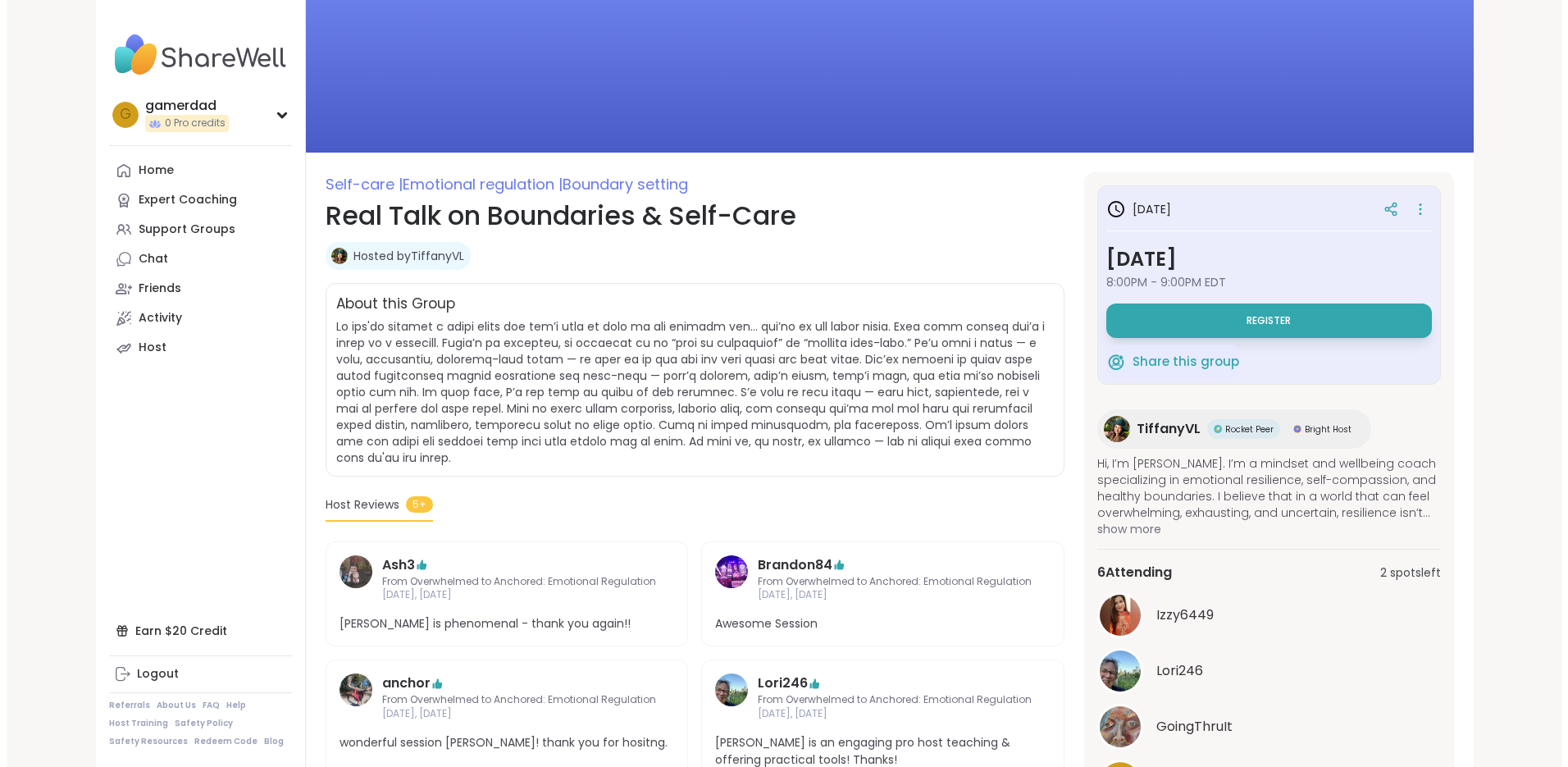
scroll to position [0, 0]
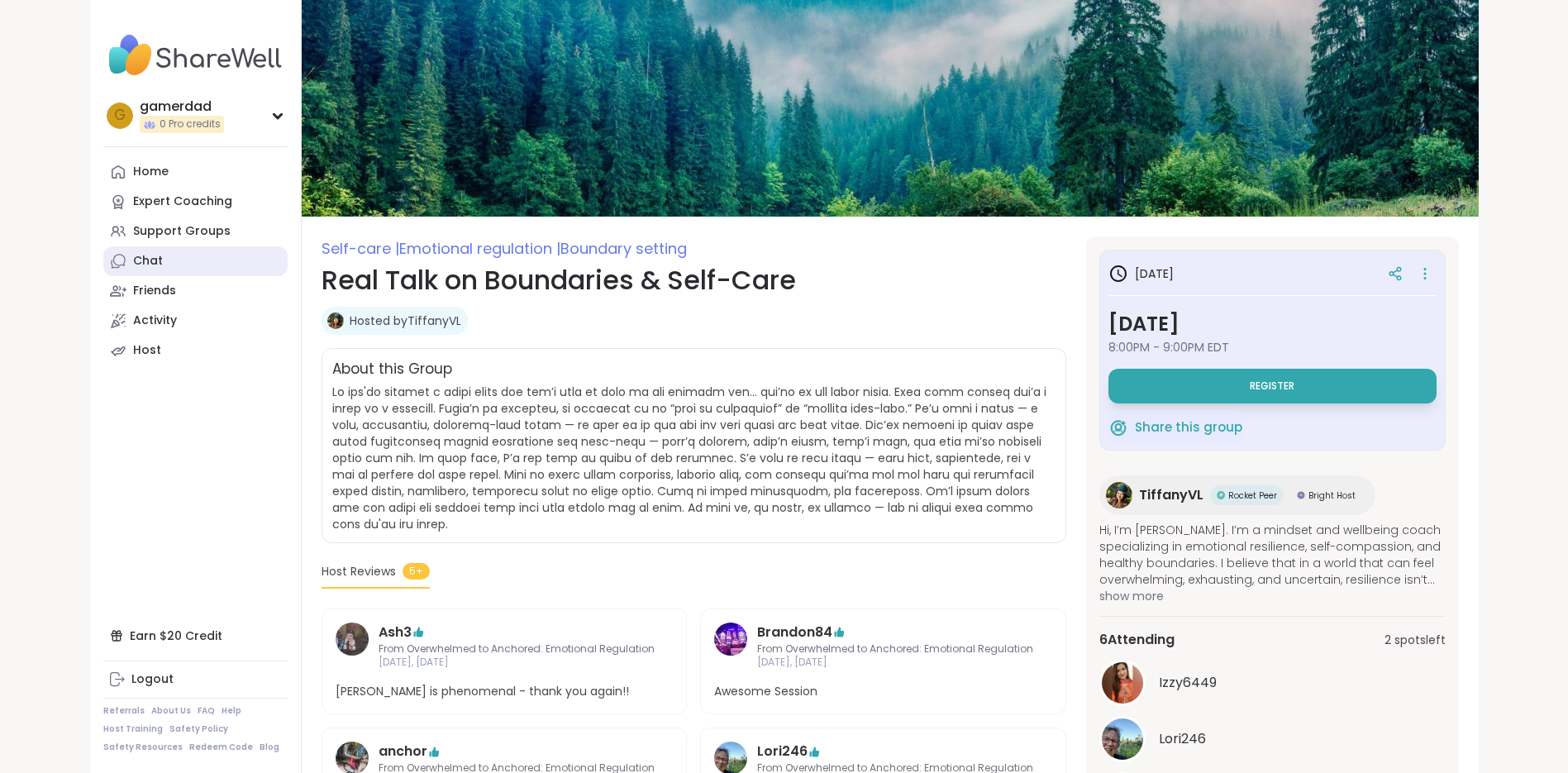
click at [184, 269] on link "Chat" at bounding box center [195, 261] width 185 height 30
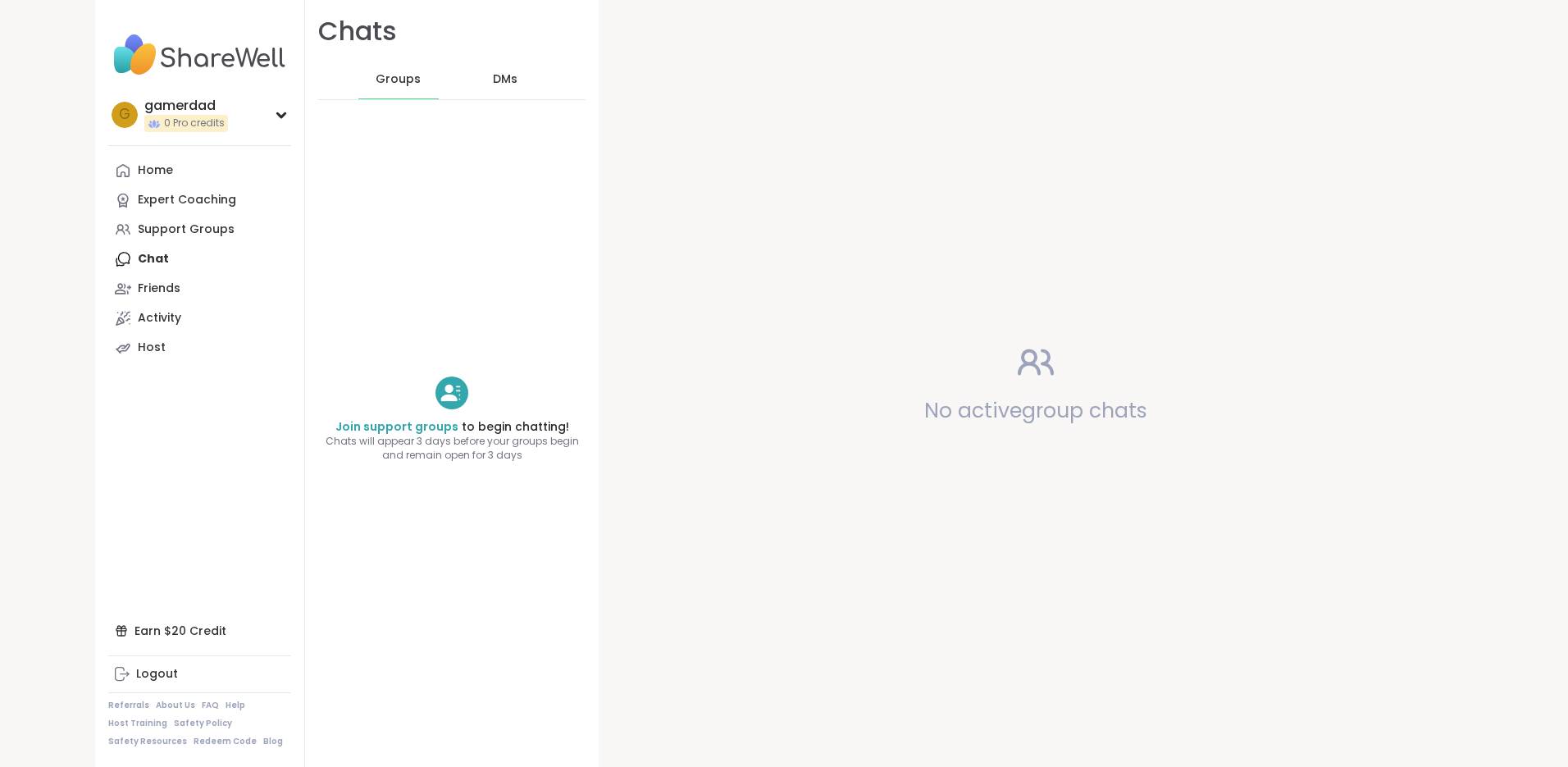
click at [494, 67] on div "DMs" at bounding box center [505, 79] width 81 height 39
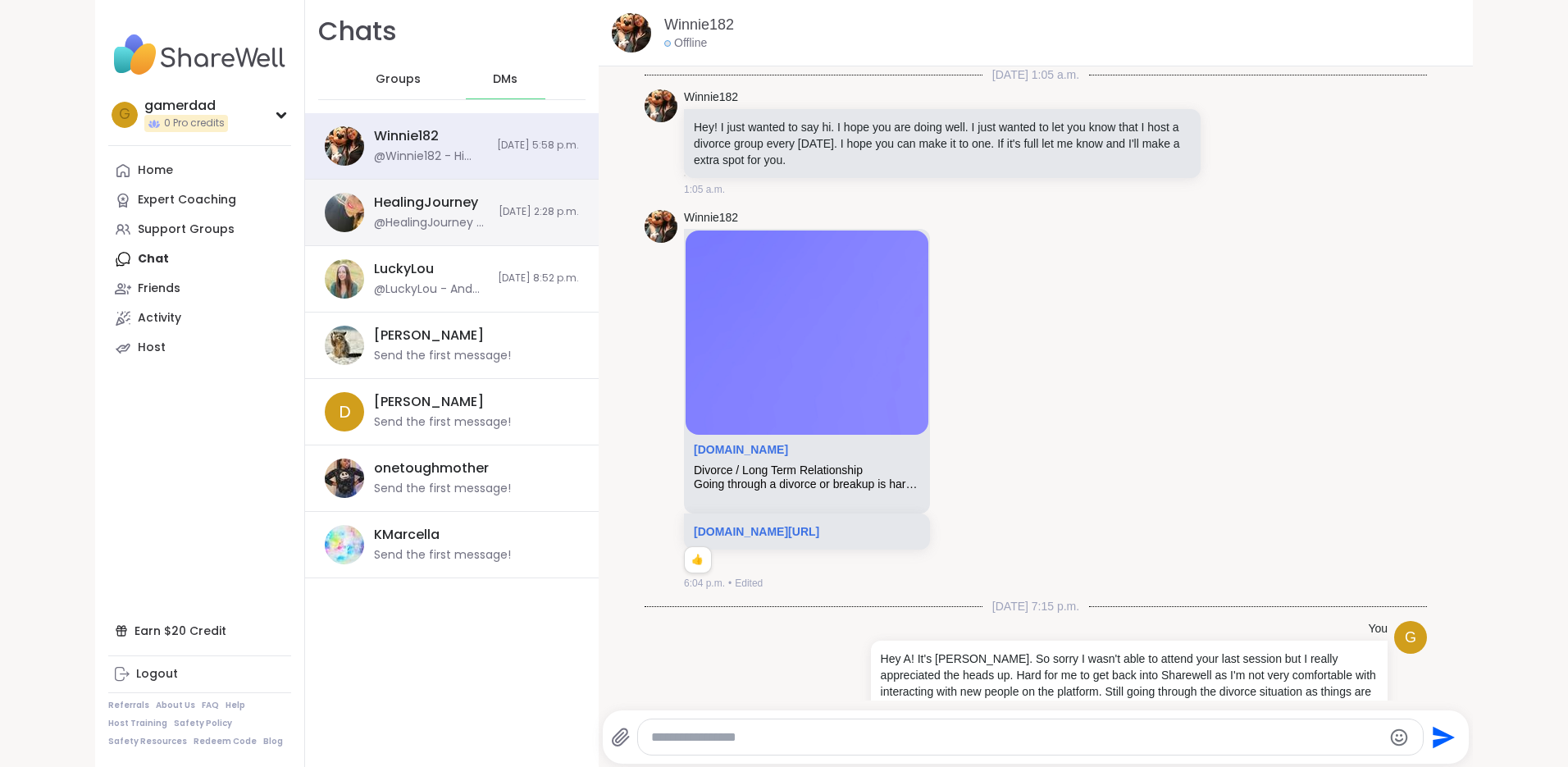
scroll to position [517, 0]
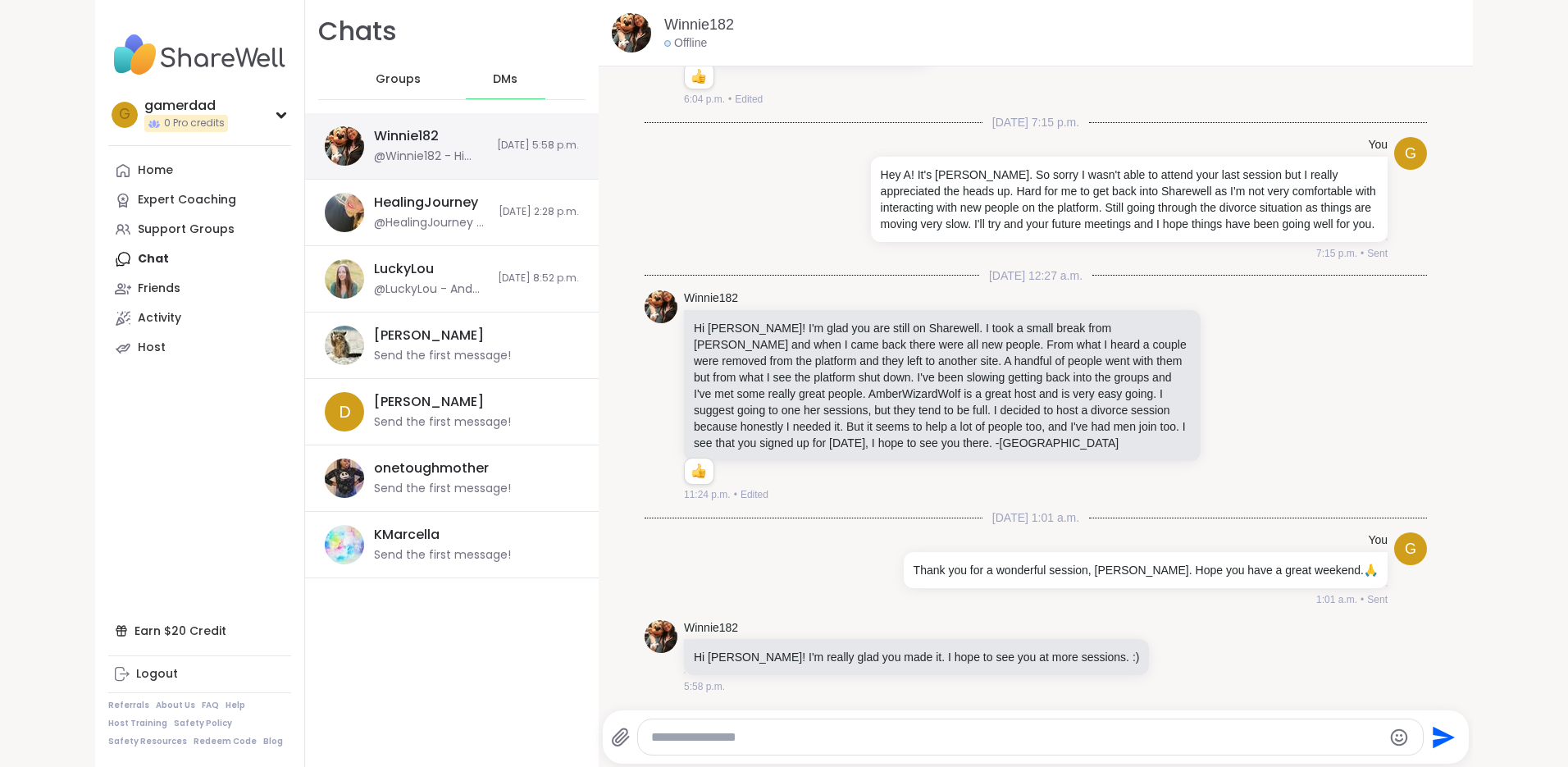
click at [491, 153] on div "Winnie182 @Winnie182 - Hi Troy! I'm really glad you made it. I hope to see you …" at bounding box center [451, 146] width 293 height 66
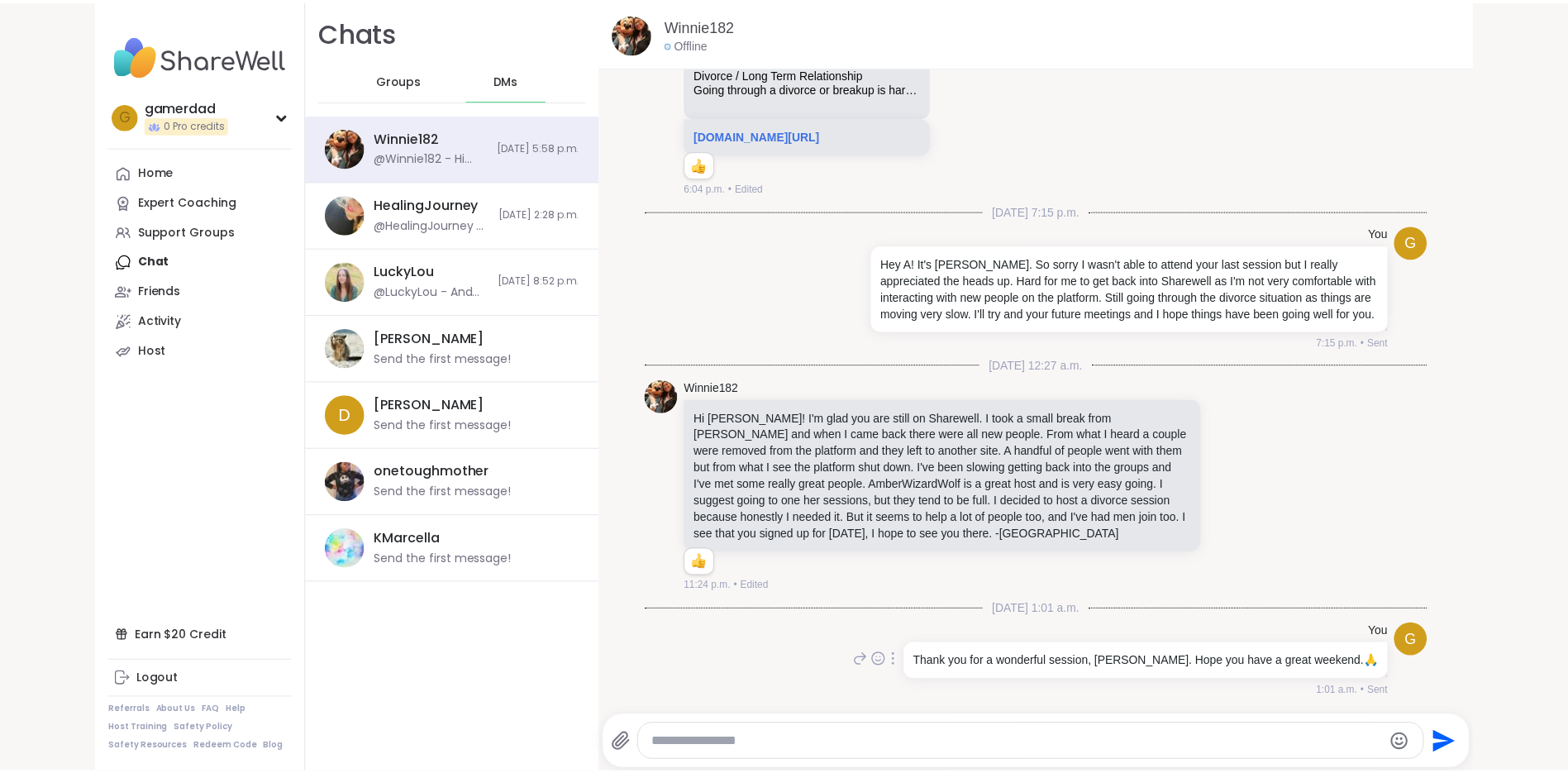
scroll to position [402, 0]
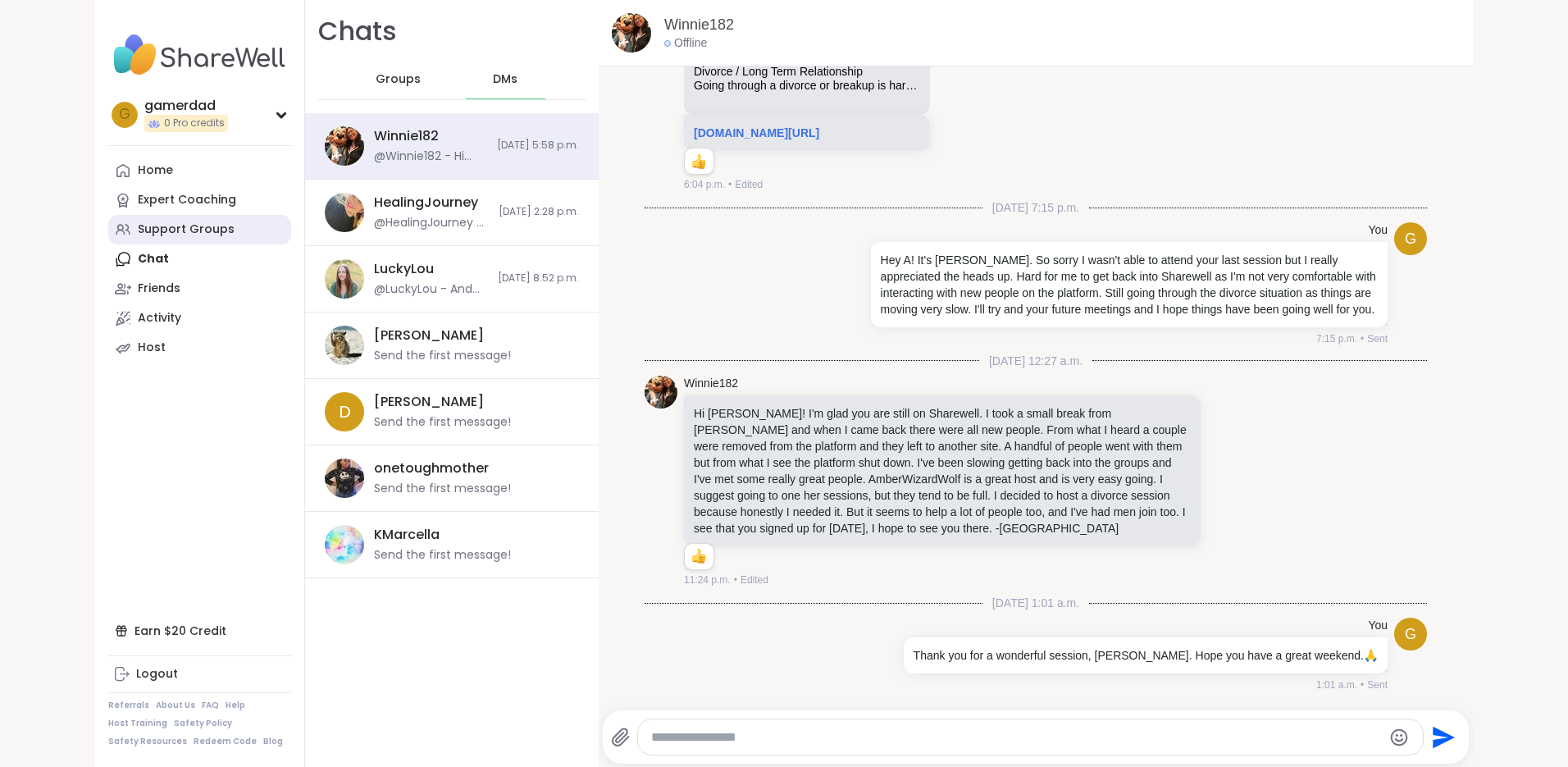
click at [148, 227] on div "Support Groups" at bounding box center [186, 229] width 96 height 17
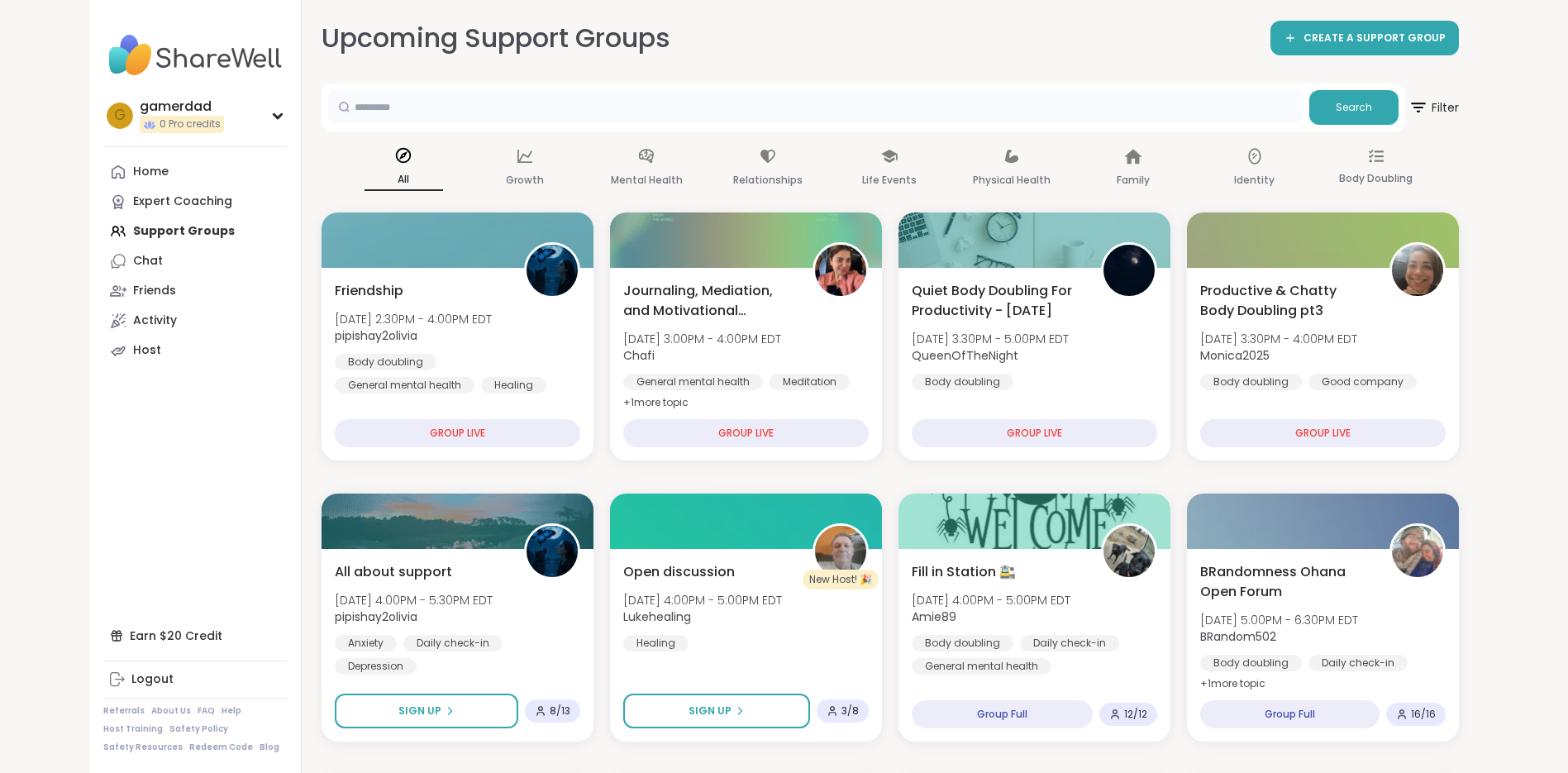
click at [455, 95] on input "text" at bounding box center [815, 107] width 974 height 33
type input "*****"
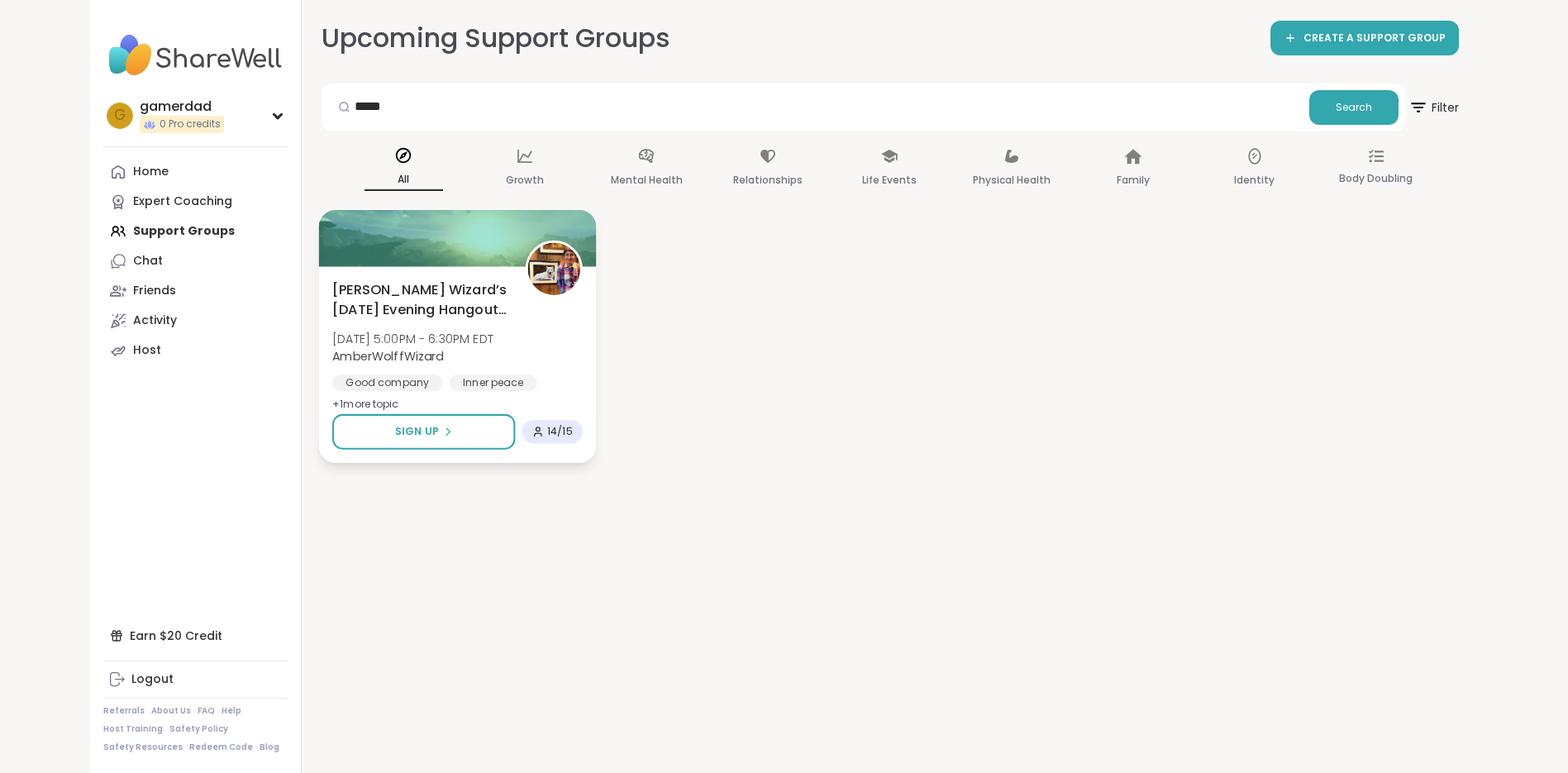
click at [415, 307] on span "[PERSON_NAME] Wizard’s [DATE] Evening Hangout Den 🐺🪄" at bounding box center [419, 299] width 174 height 40
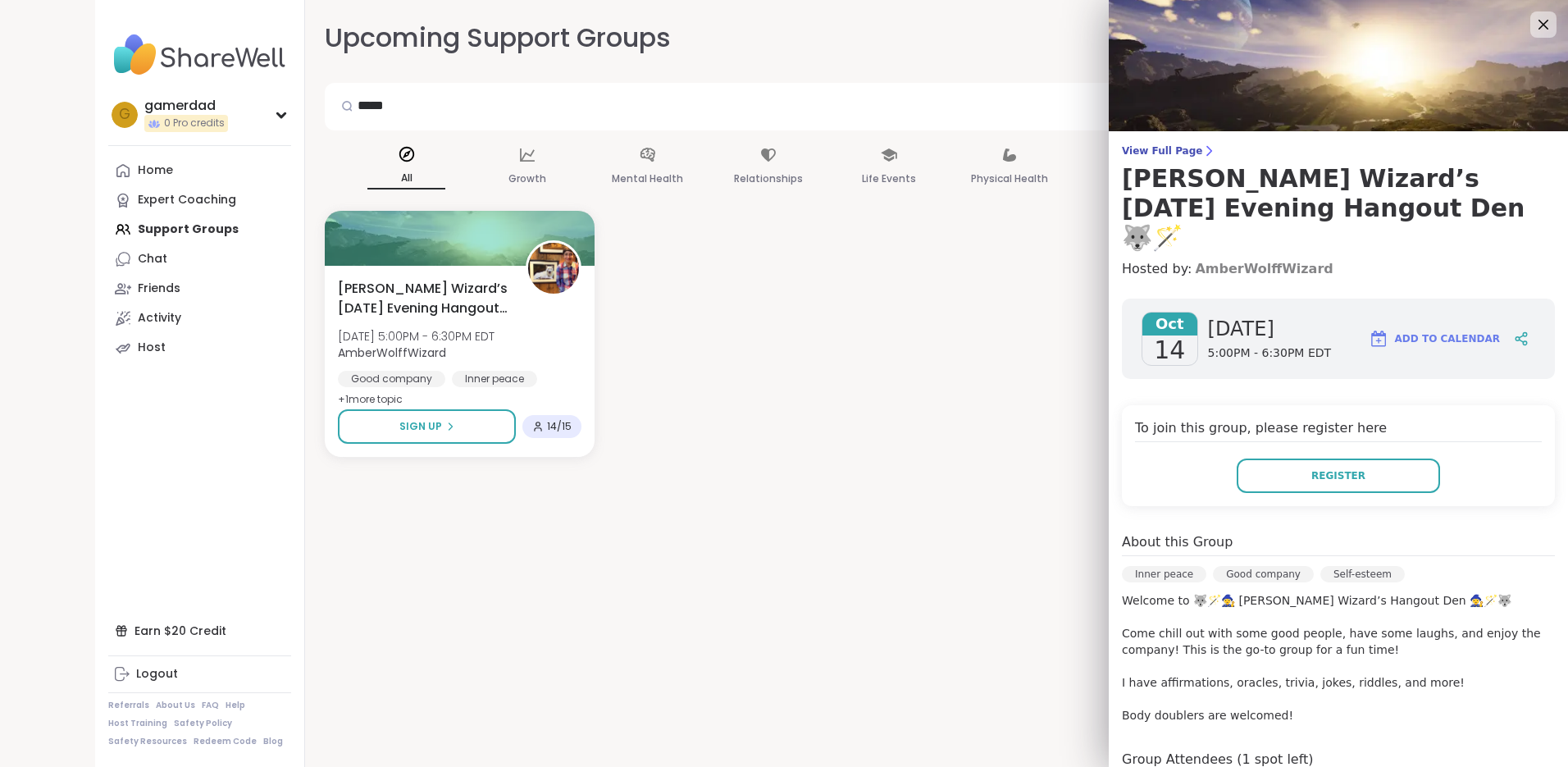
click at [1216, 259] on link "AmberWolffWizard" at bounding box center [1263, 268] width 138 height 20
click at [1532, 25] on icon at bounding box center [1543, 24] width 21 height 21
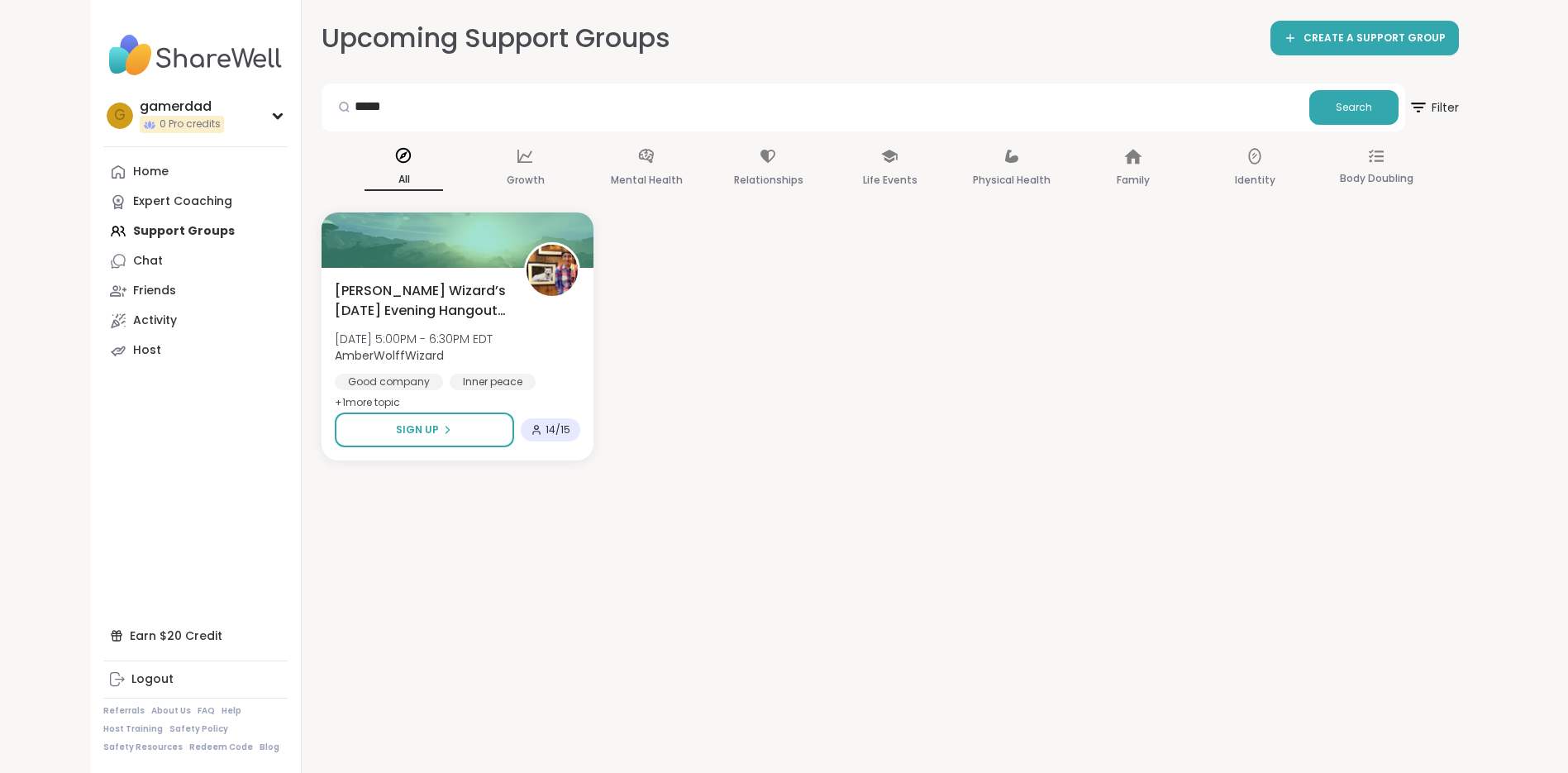
click at [1128, 453] on div "Wolff Wizard’s Tuesday Evening Hangout Den 🐺🪄 Tue, Oct 14 | 5:00PM - 6:30PM EDT…" at bounding box center [889, 336] width 1137 height 248
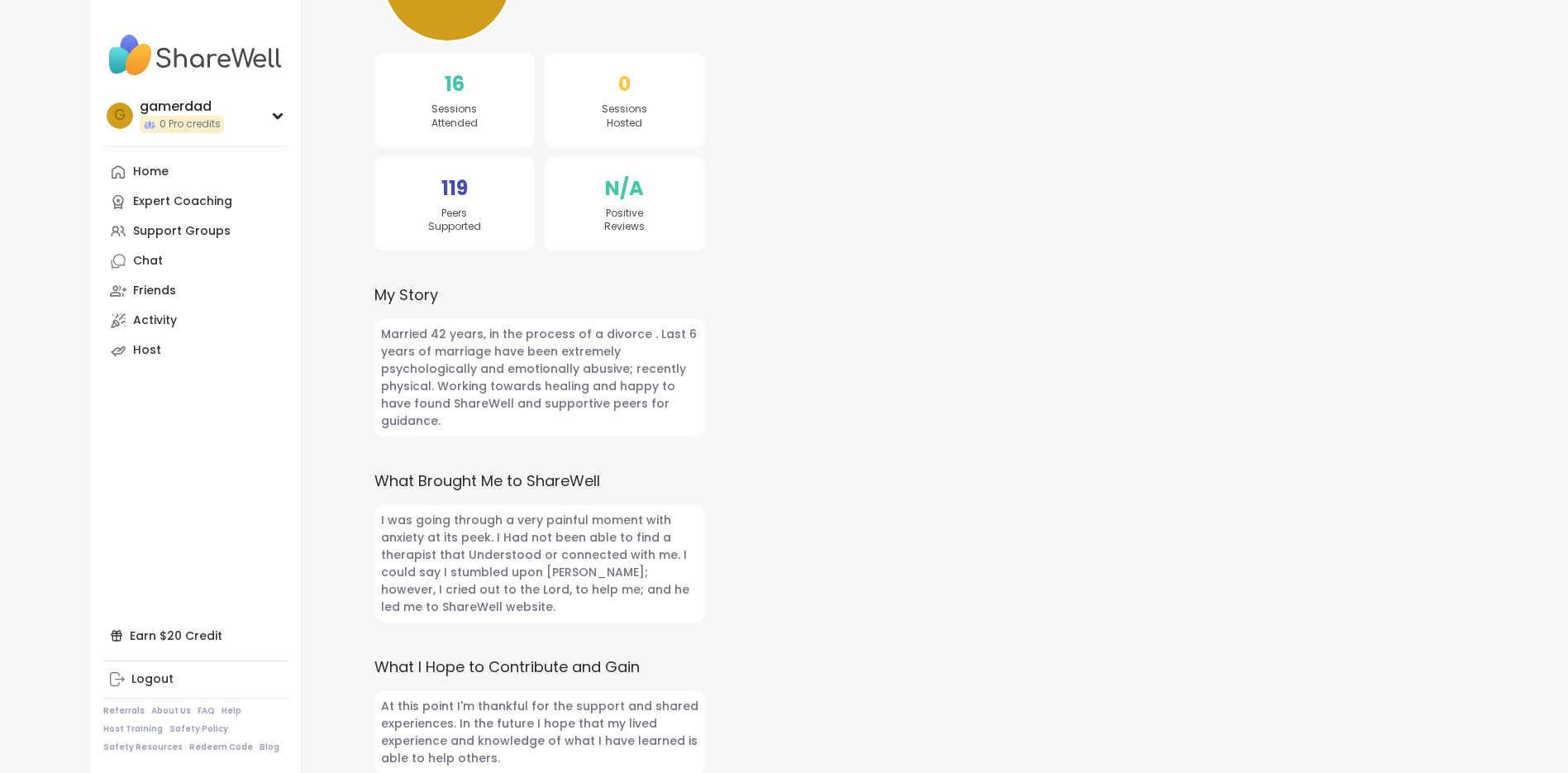
scroll to position [144, 0]
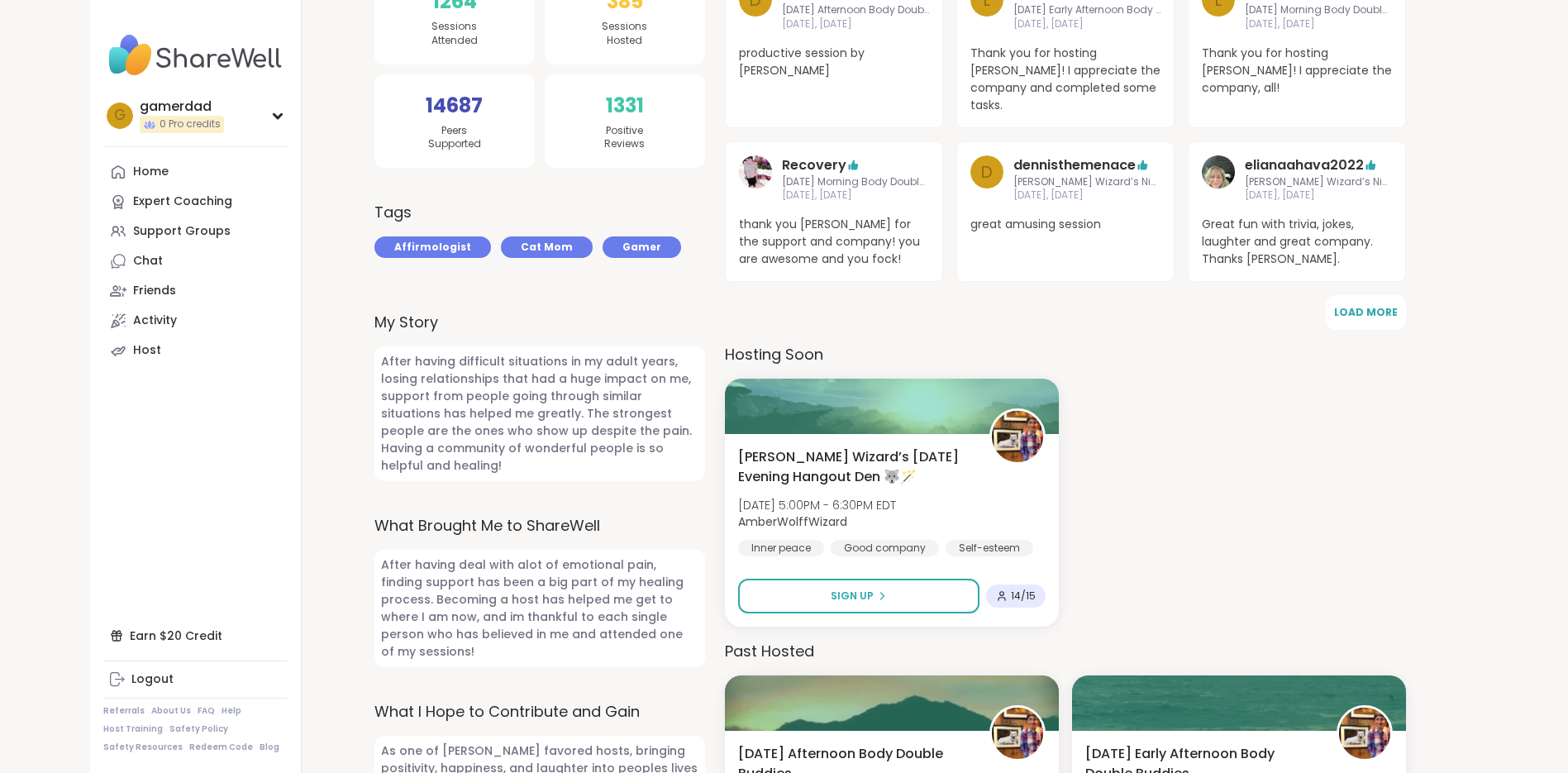
scroll to position [626, 0]
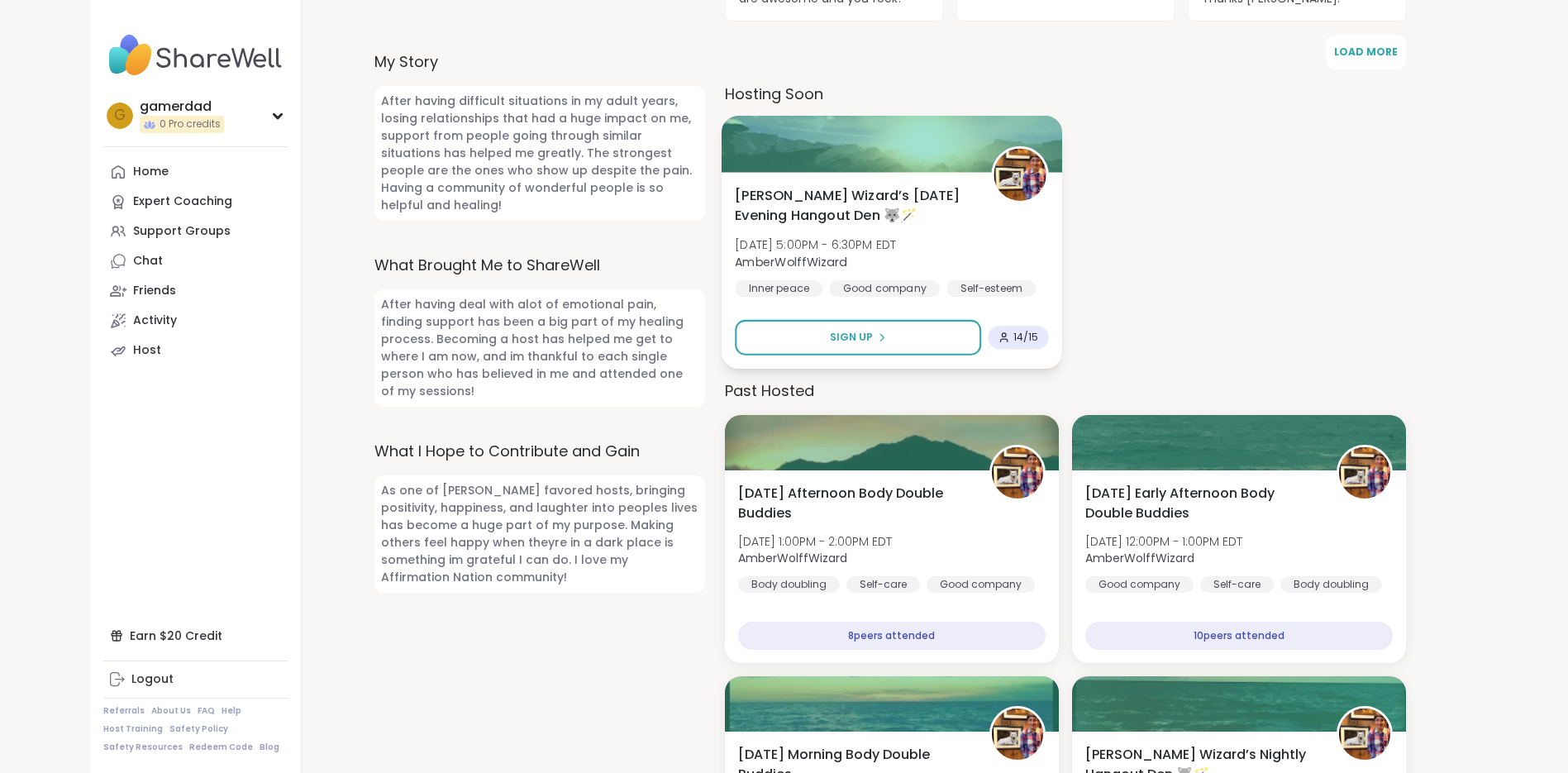
click at [867, 186] on span "[PERSON_NAME] Wizard’s [DATE] Evening Hangout Den 🐺🪄" at bounding box center [854, 206] width 238 height 40
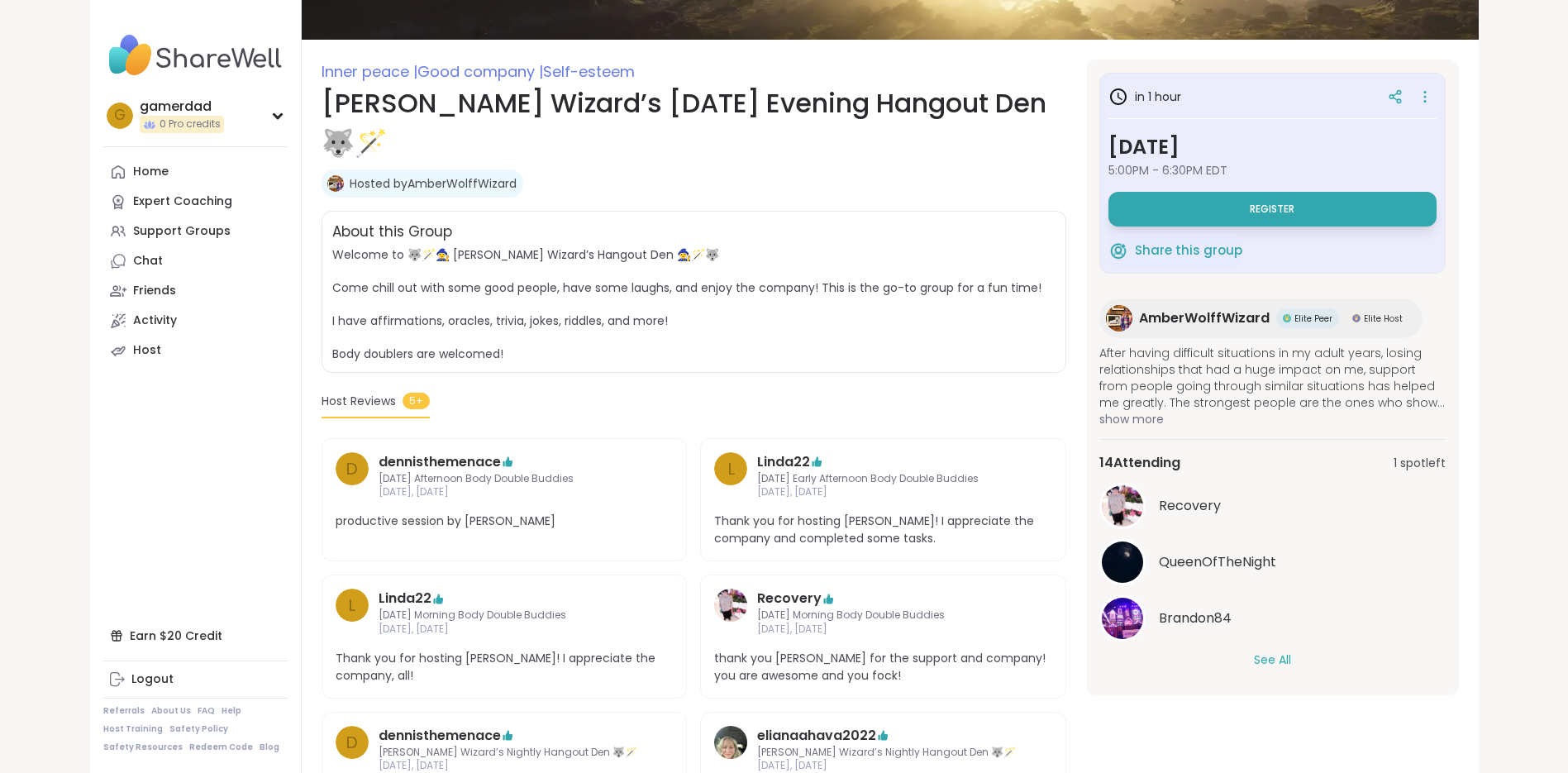
scroll to position [245, 0]
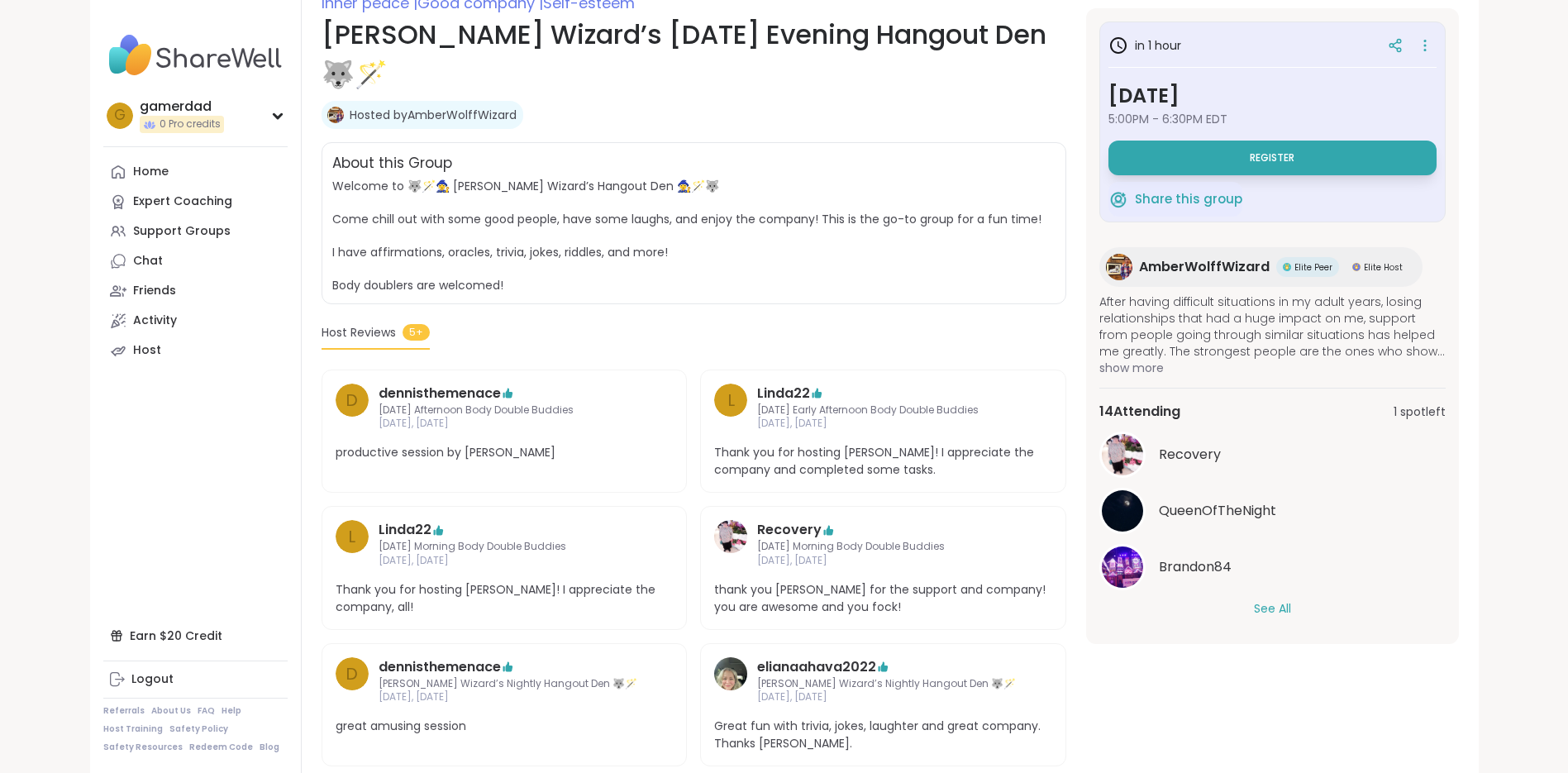
click at [1284, 607] on button "See All" at bounding box center [1273, 609] width 37 height 18
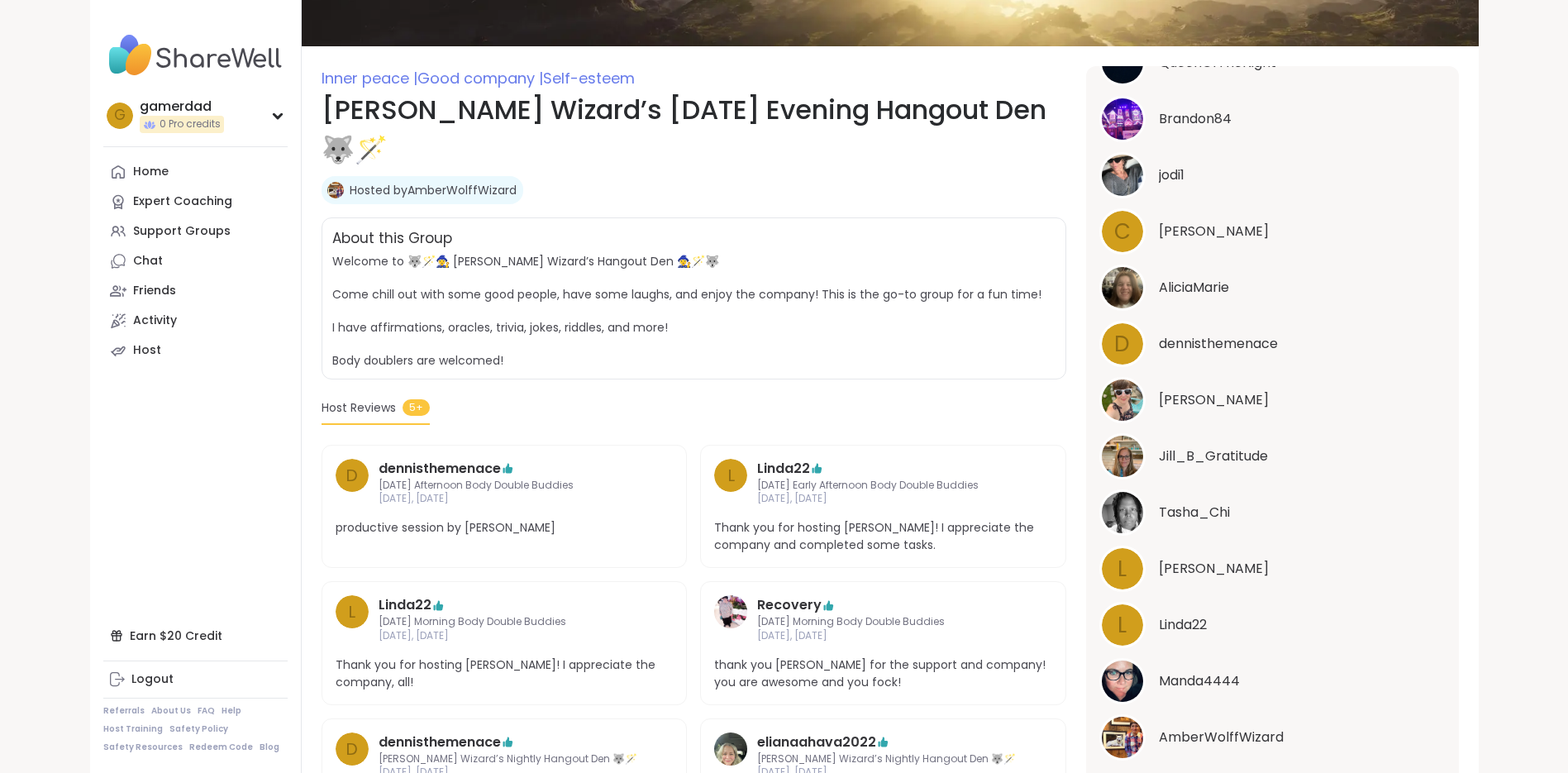
scroll to position [0, 0]
